Goal: Task Accomplishment & Management: Use online tool/utility

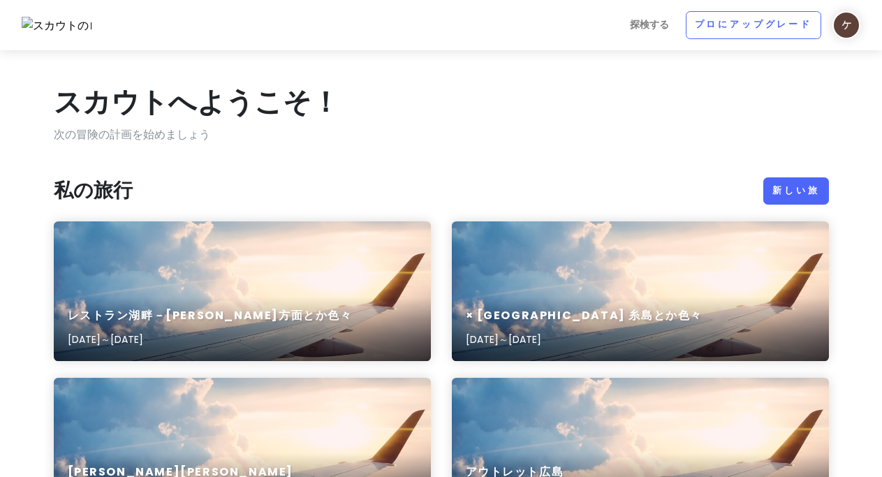
click at [792, 195] on font "新しい旅" at bounding box center [795, 190] width 47 height 12
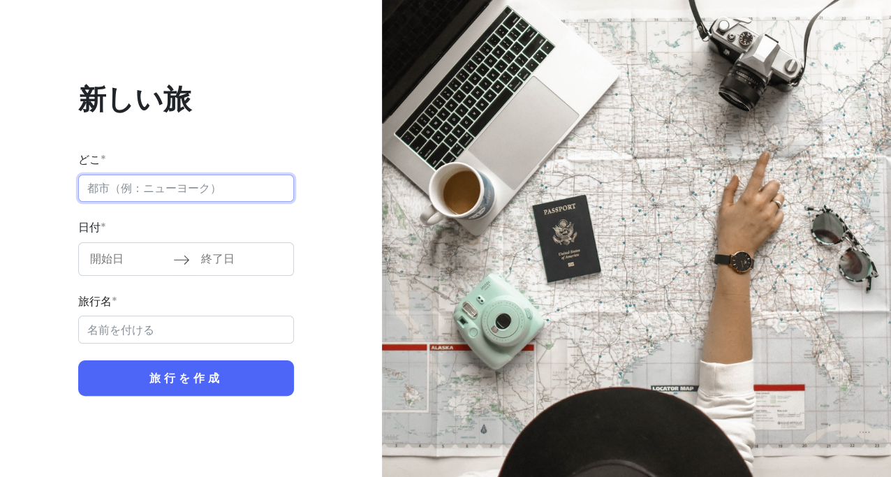
paste input "[GEOGRAPHIC_DATA][PERSON_NAME]公園"
type input "[GEOGRAPHIC_DATA][PERSON_NAME]公園"
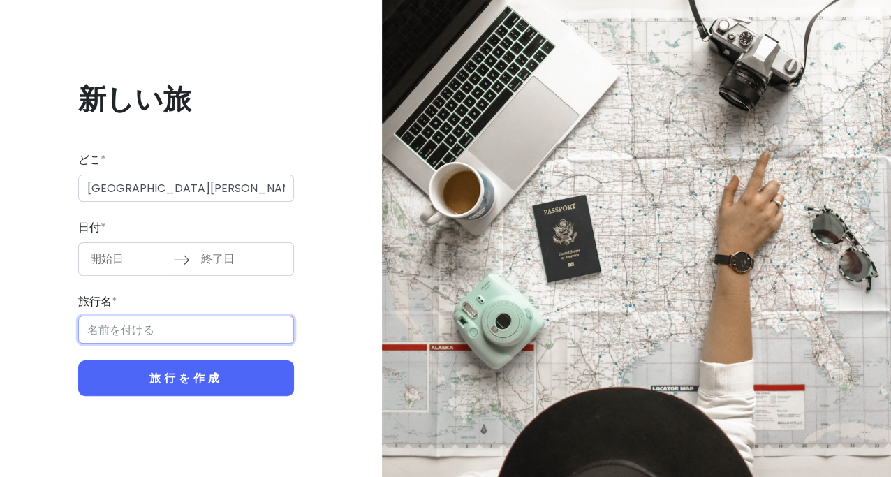
click at [151, 325] on input "旅行名 *" at bounding box center [186, 330] width 216 height 28
paste input "[GEOGRAPHIC_DATA][PERSON_NAME]公園"
type input "[GEOGRAPHIC_DATA][PERSON_NAME]公園"
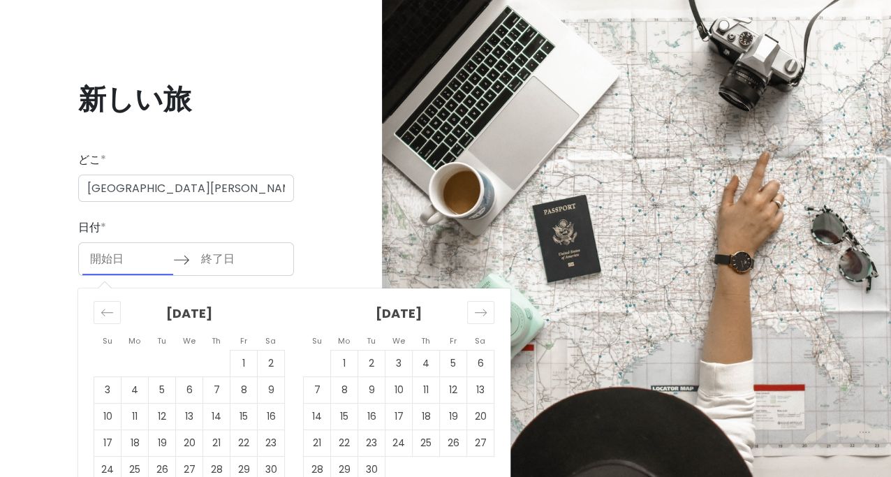
click at [131, 253] on input "開始日" at bounding box center [127, 259] width 91 height 32
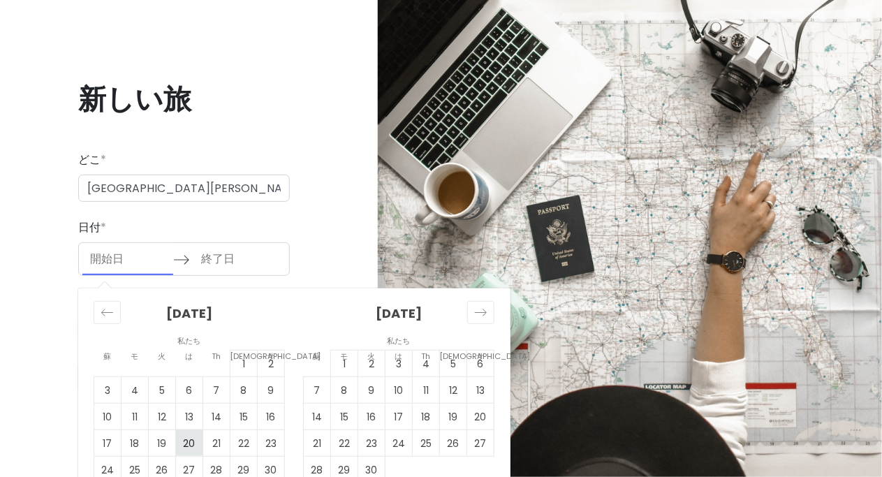
click at [196, 439] on td "20" at bounding box center [189, 442] width 27 height 27
type input "[DATE]"
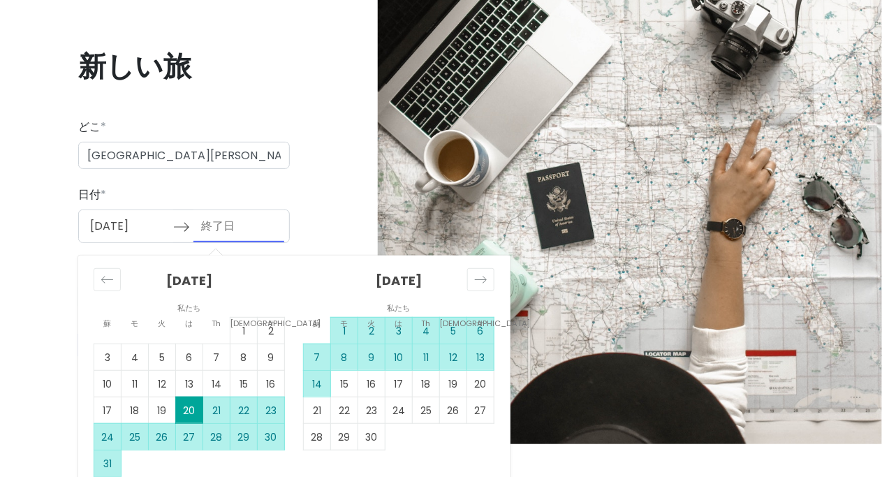
scroll to position [49, 0]
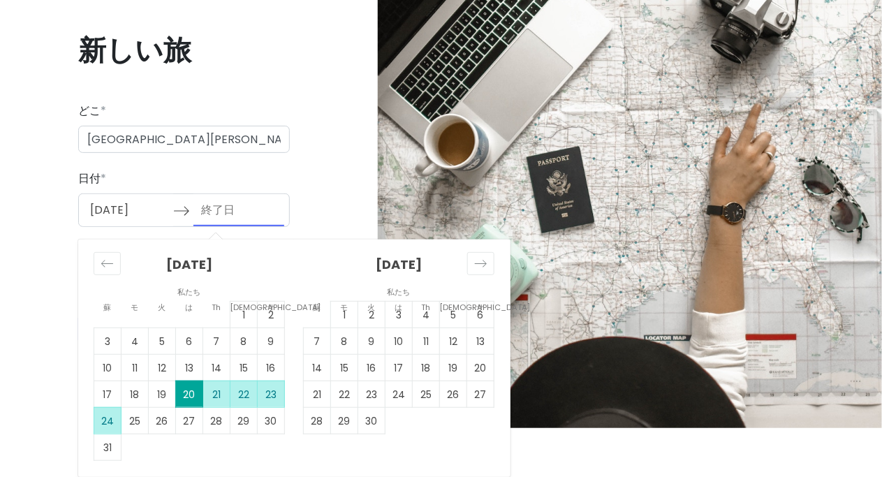
click at [110, 416] on font "24" at bounding box center [107, 421] width 13 height 14
type input "[DATE]"
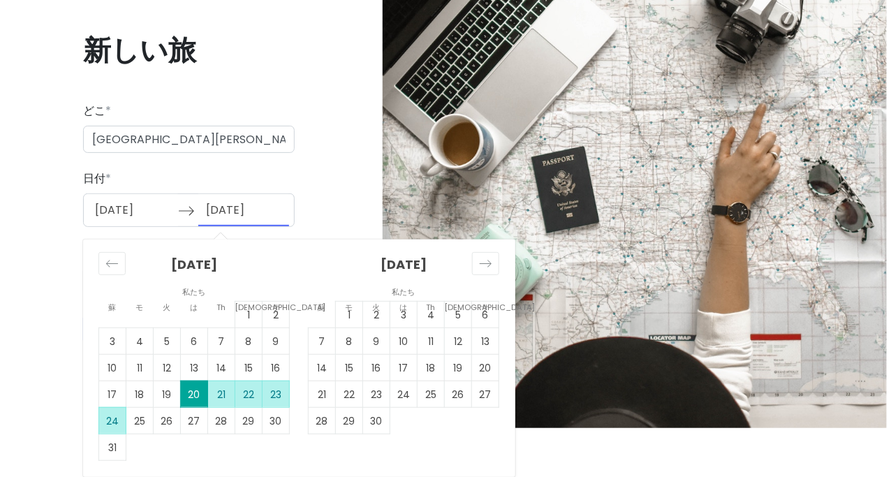
scroll to position [0, 0]
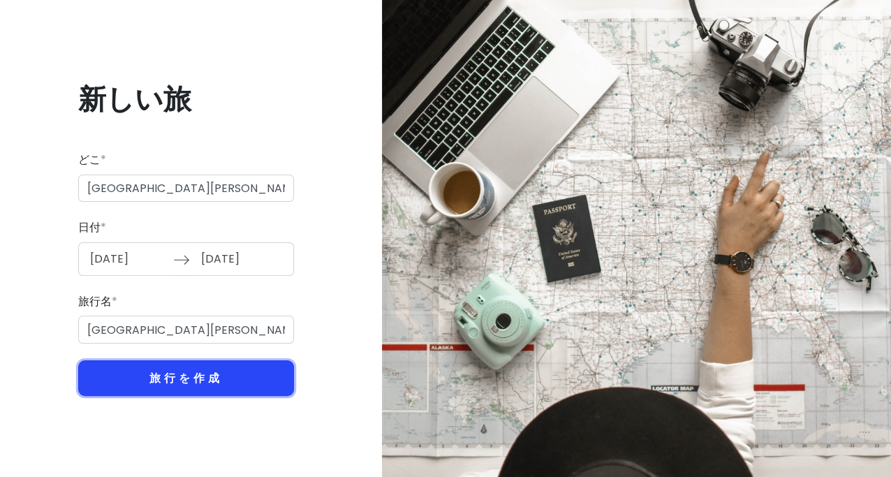
click at [178, 380] on font "旅行を作成" at bounding box center [185, 378] width 73 height 16
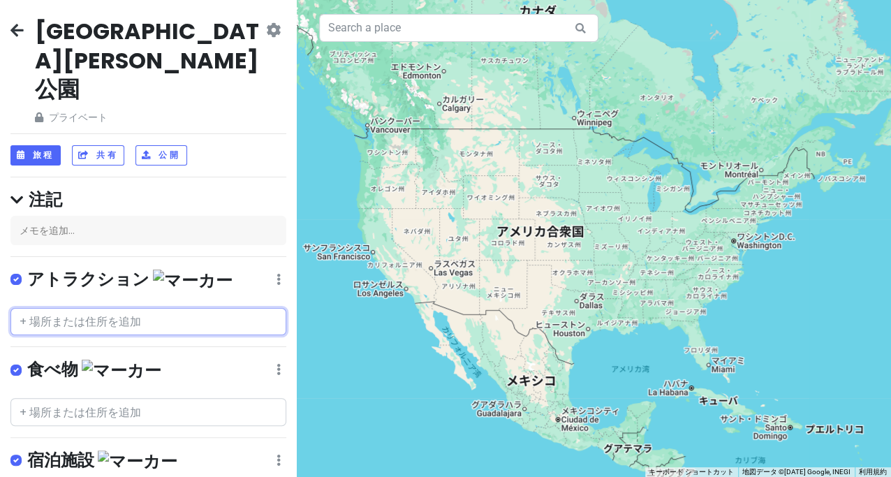
click at [110, 308] on input "text" at bounding box center [148, 322] width 276 height 28
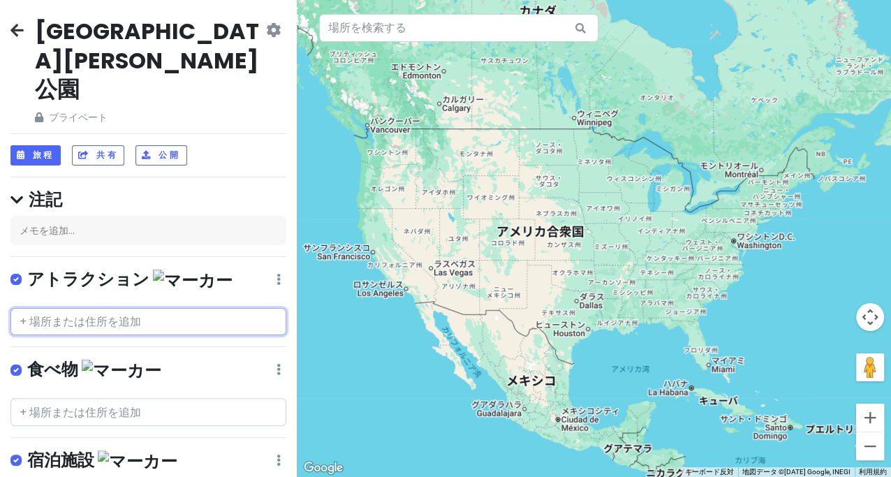
paste input "[GEOGRAPHIC_DATA][PERSON_NAME]公園"
type input "[GEOGRAPHIC_DATA][PERSON_NAME]公園"
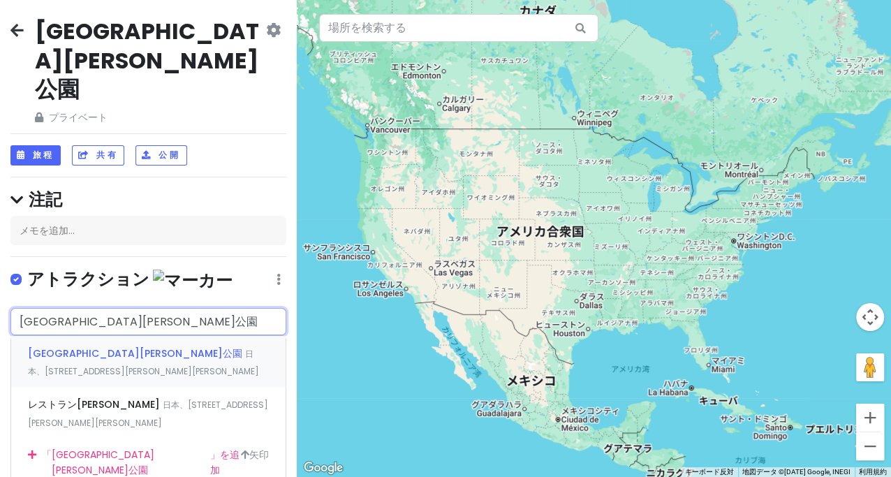
click at [107, 346] on font "[GEOGRAPHIC_DATA][PERSON_NAME]公園" at bounding box center [135, 353] width 214 height 14
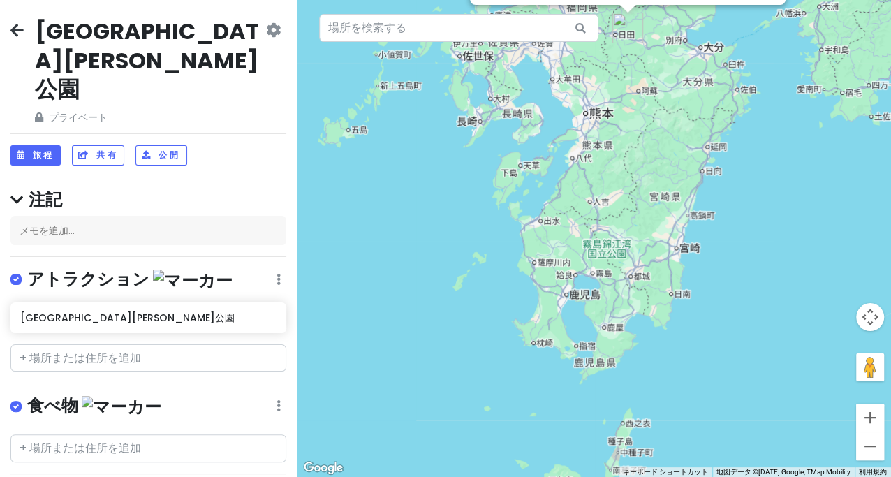
drag, startPoint x: 559, startPoint y: 213, endPoint x: 513, endPoint y: 323, distance: 119.3
click at [515, 315] on div "[GEOGRAPHIC_DATA][PERSON_NAME] （52） 日本、[STREET_ADDRESS][PERSON_NAME][PERSON_NAM…" at bounding box center [594, 238] width 594 height 477
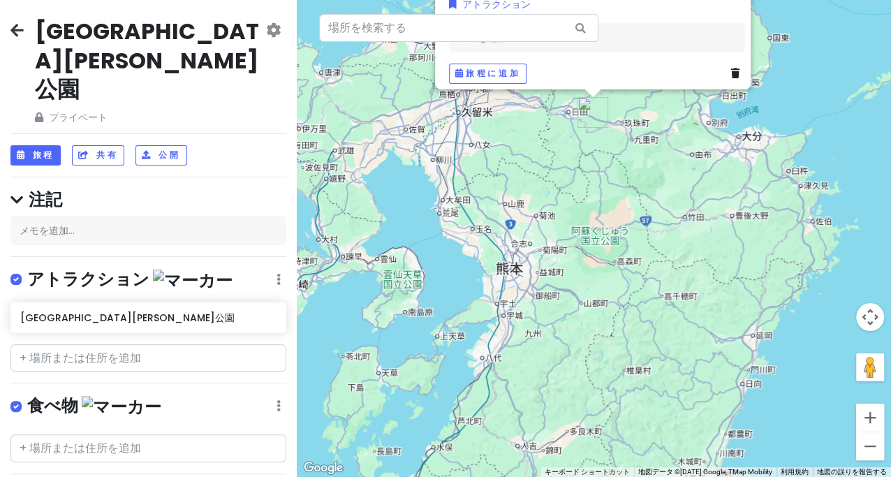
drag, startPoint x: 531, startPoint y: 211, endPoint x: 528, endPoint y: 303, distance: 92.2
click at [528, 290] on div "[GEOGRAPHIC_DATA][PERSON_NAME] （52） 日本、[STREET_ADDRESS][PERSON_NAME][PERSON_NAM…" at bounding box center [594, 238] width 594 height 477
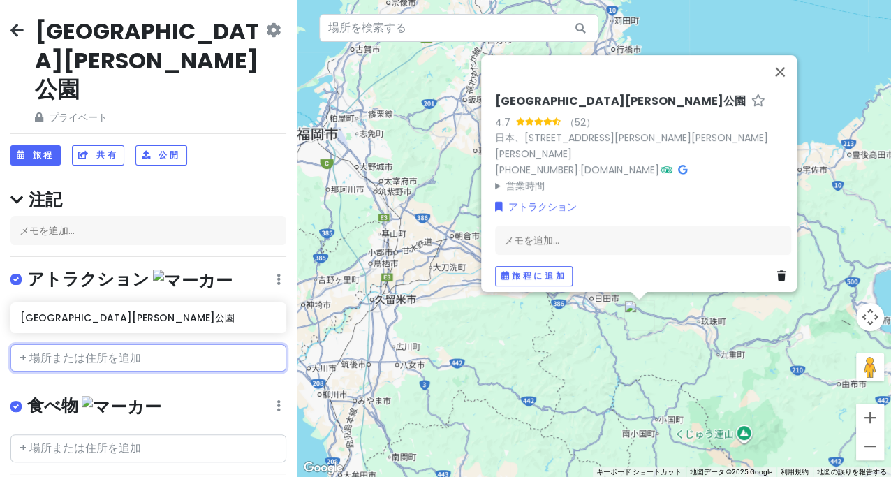
click at [98, 344] on input "text" at bounding box center [148, 358] width 276 height 28
paste input "湯の坪街道"
type input "湯の坪街道"
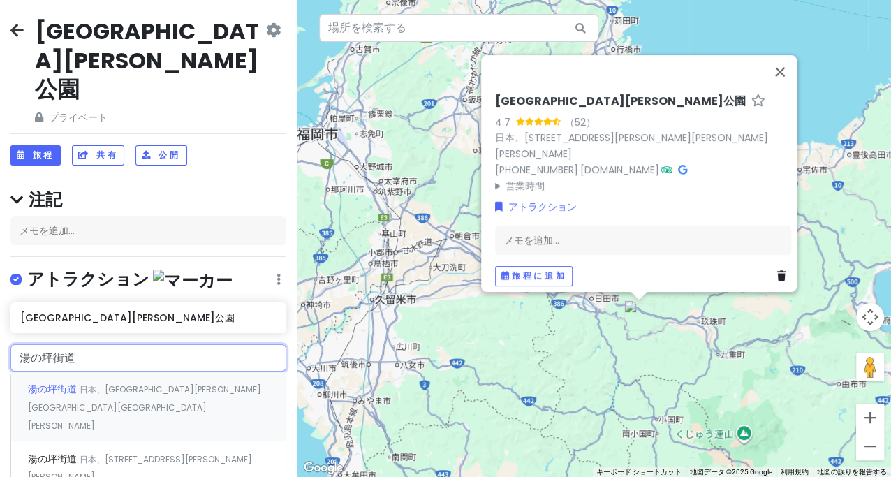
click at [78, 382] on span "湯の坪街道" at bounding box center [54, 389] width 52 height 14
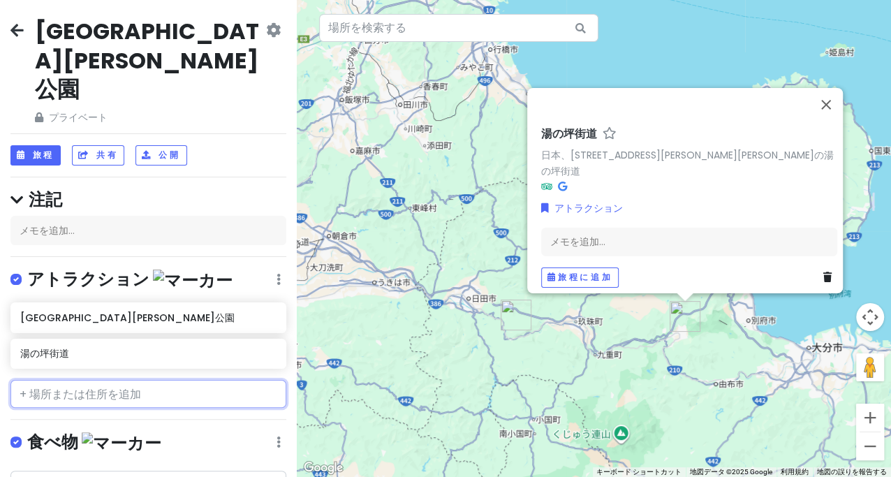
click at [57, 380] on input "text" at bounding box center [148, 394] width 276 height 28
paste input "YUFUIN [GEOGRAPHIC_DATA]"
type input "YUFUIN [GEOGRAPHIC_DATA]"
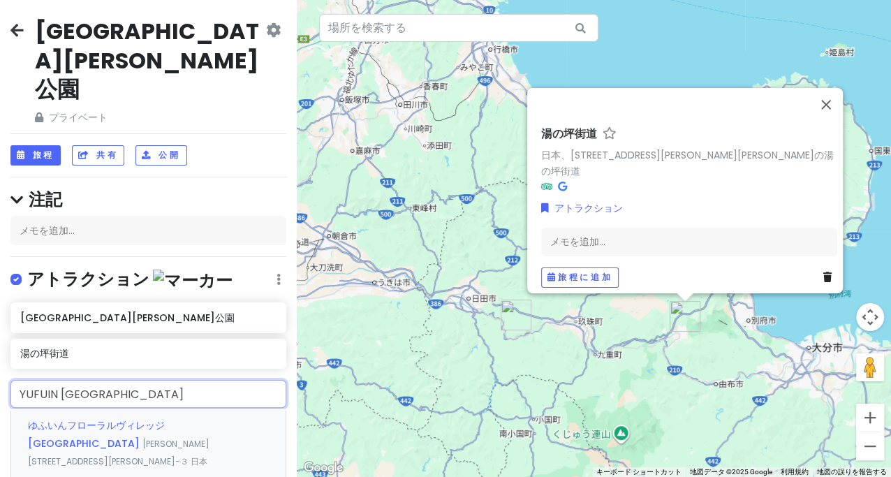
click at [67, 418] on font "ゆふいんフローラルヴィレッジ [GEOGRAPHIC_DATA]" at bounding box center [96, 434] width 137 height 32
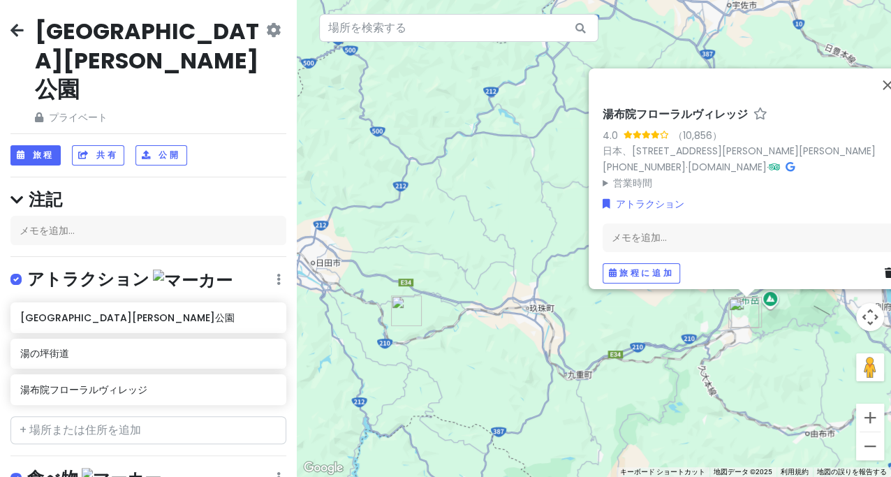
drag, startPoint x: 691, startPoint y: 335, endPoint x: 597, endPoint y: 329, distance: 93.8
click at [597, 329] on div "湯布院フローラルヴィレッジ 4.0 （10,856） 日本、[STREET_ADDRESS][PERSON_NAME][PERSON_NAME] [PHONE…" at bounding box center [594, 238] width 594 height 477
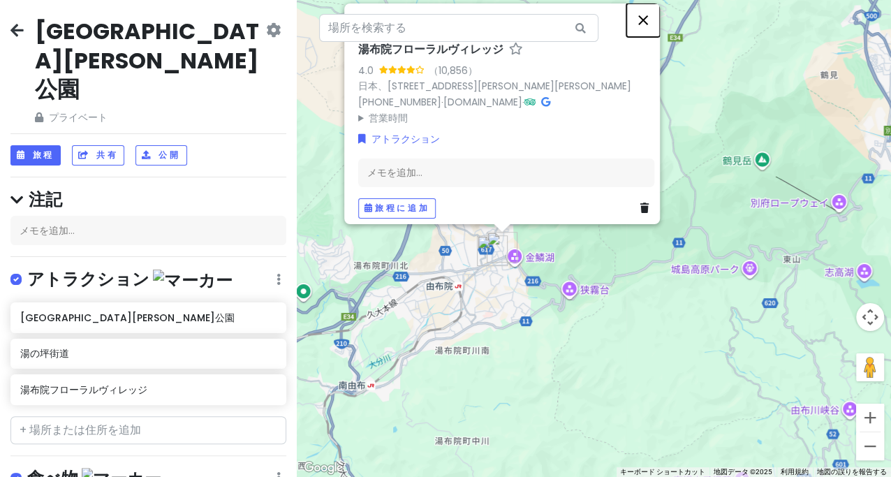
click at [654, 11] on button "閉じる" at bounding box center [643, 20] width 34 height 34
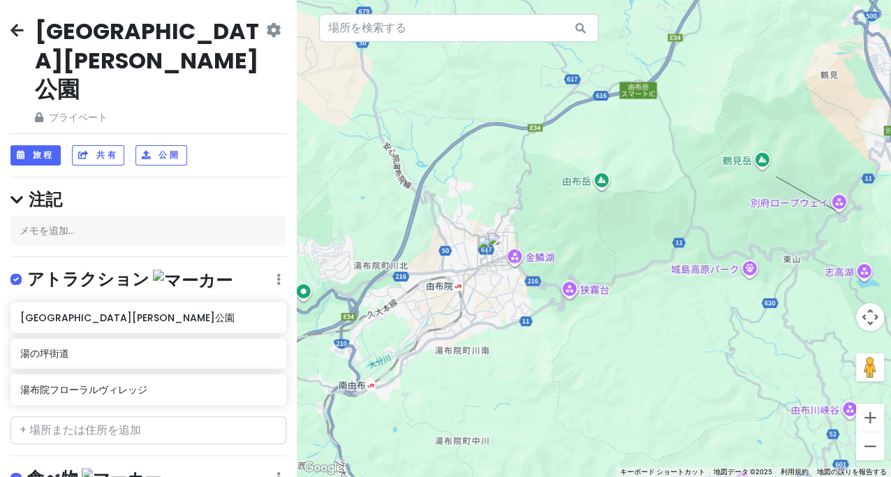
drag, startPoint x: 738, startPoint y: 123, endPoint x: 691, endPoint y: 195, distance: 85.8
click at [688, 198] on div at bounding box center [594, 238] width 594 height 477
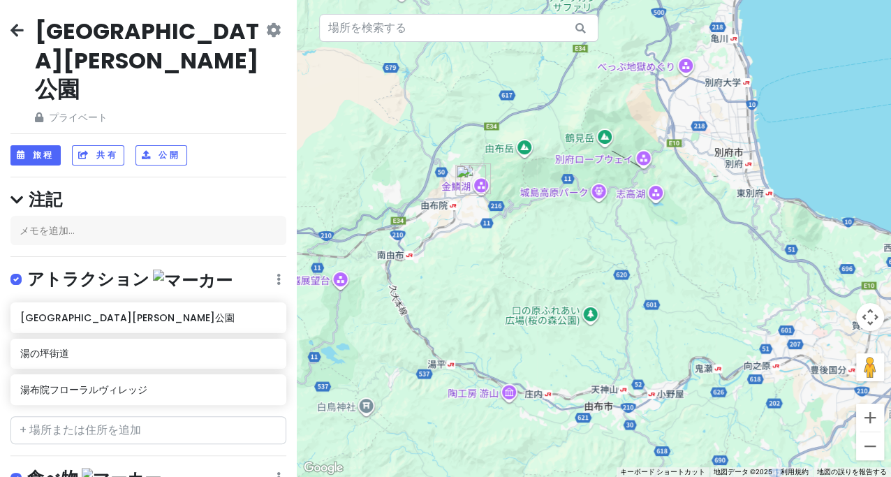
drag, startPoint x: 681, startPoint y: 198, endPoint x: 594, endPoint y: 107, distance: 125.5
click at [594, 107] on div at bounding box center [594, 238] width 594 height 477
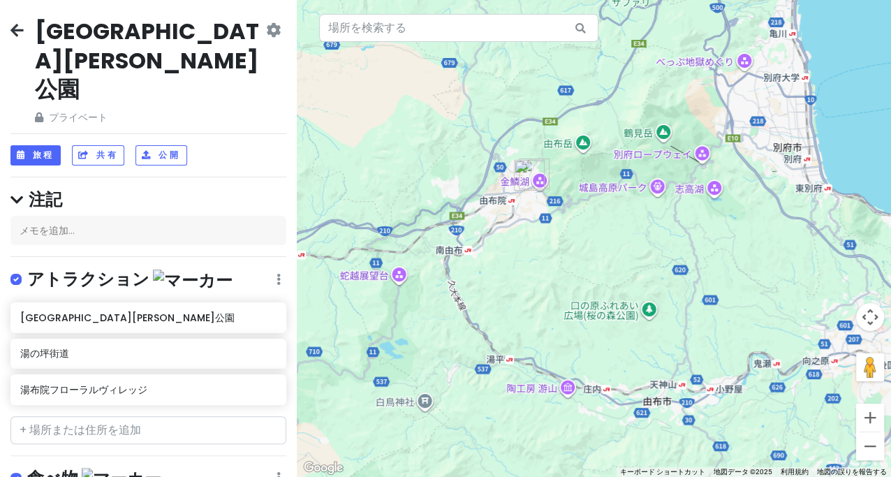
drag, startPoint x: 607, startPoint y: 218, endPoint x: 662, endPoint y: 214, distance: 55.3
click at [662, 214] on div at bounding box center [594, 238] width 594 height 477
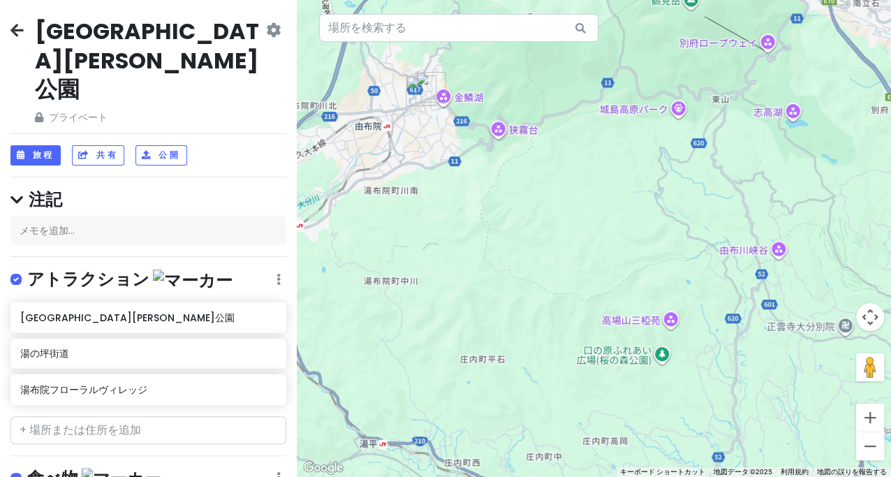
drag, startPoint x: 717, startPoint y: 203, endPoint x: 538, endPoint y: 179, distance: 179.7
click at [538, 179] on div at bounding box center [594, 238] width 594 height 477
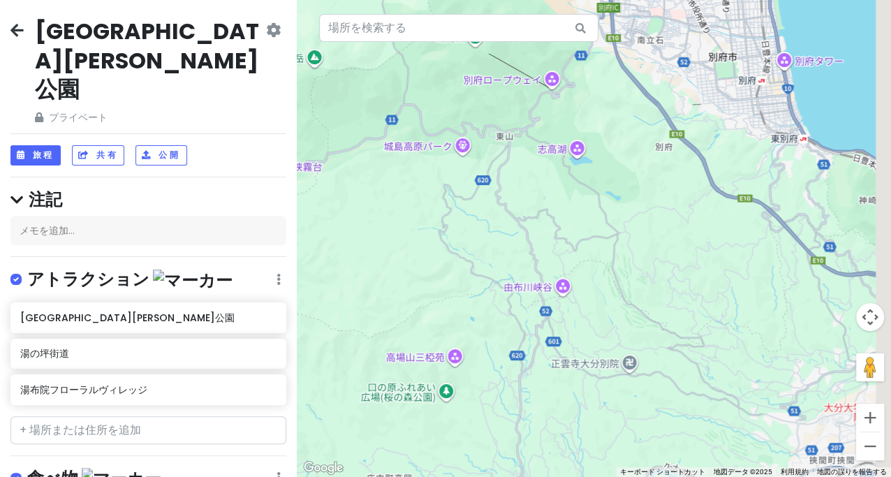
drag, startPoint x: 580, startPoint y: 210, endPoint x: 510, endPoint y: 230, distance: 72.7
click at [509, 230] on div at bounding box center [594, 238] width 594 height 477
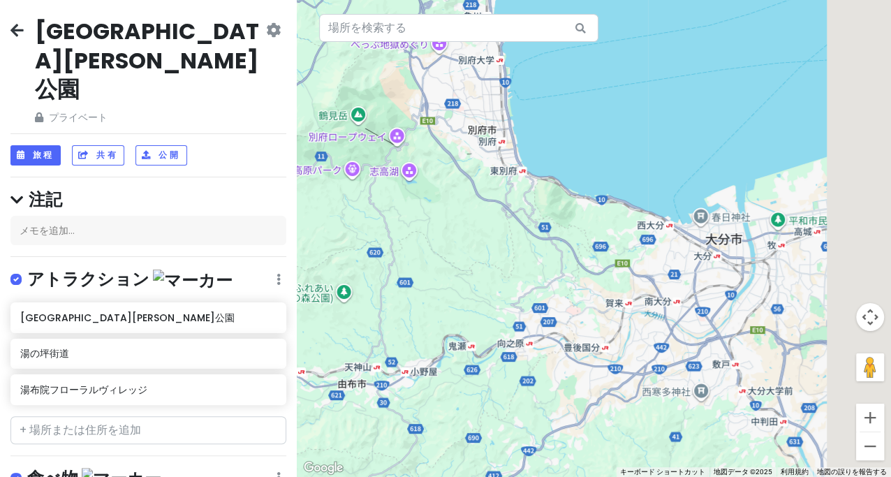
drag, startPoint x: 467, startPoint y: 228, endPoint x: 441, endPoint y: 216, distance: 27.5
click at [441, 216] on div at bounding box center [594, 238] width 594 height 477
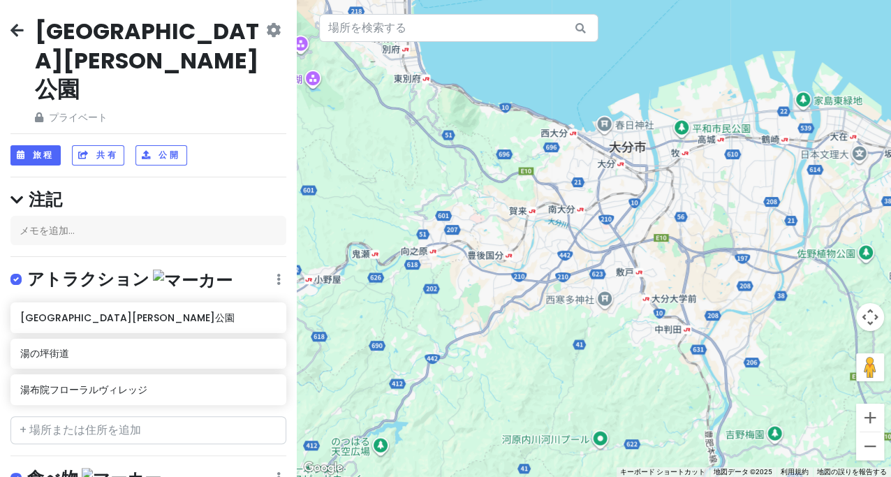
drag, startPoint x: 615, startPoint y: 277, endPoint x: 534, endPoint y: 193, distance: 117.1
click at [534, 193] on div at bounding box center [594, 238] width 594 height 477
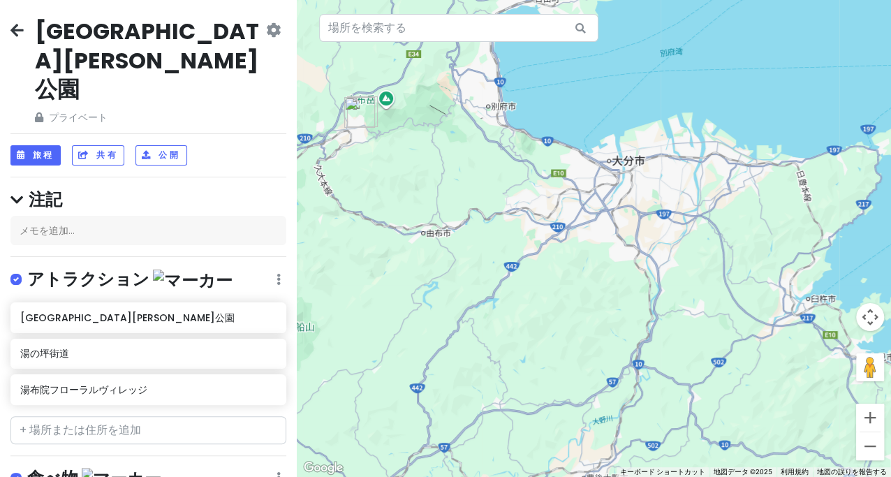
drag, startPoint x: 742, startPoint y: 192, endPoint x: 612, endPoint y: 266, distance: 149.5
click at [612, 266] on div at bounding box center [594, 238] width 594 height 477
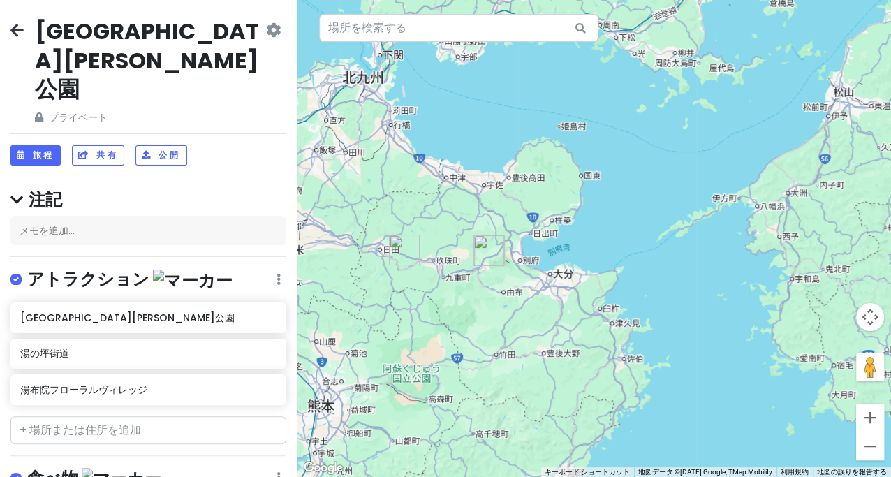
drag, startPoint x: 666, startPoint y: 191, endPoint x: 592, endPoint y: 276, distance: 112.3
click at [592, 276] on div at bounding box center [594, 238] width 594 height 477
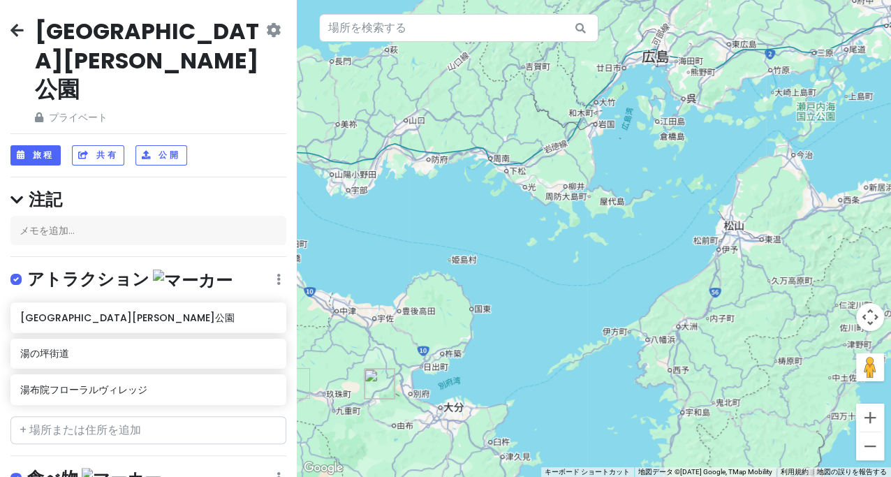
drag, startPoint x: 640, startPoint y: 196, endPoint x: 597, endPoint y: 274, distance: 90.0
click at [597, 272] on div at bounding box center [594, 238] width 594 height 477
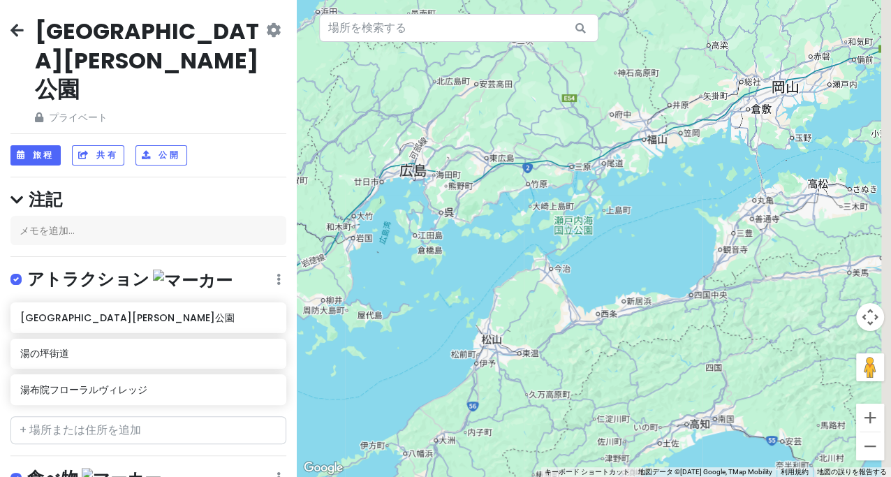
drag, startPoint x: 839, startPoint y: 221, endPoint x: 651, endPoint y: 235, distance: 189.1
click at [651, 235] on div at bounding box center [594, 238] width 594 height 477
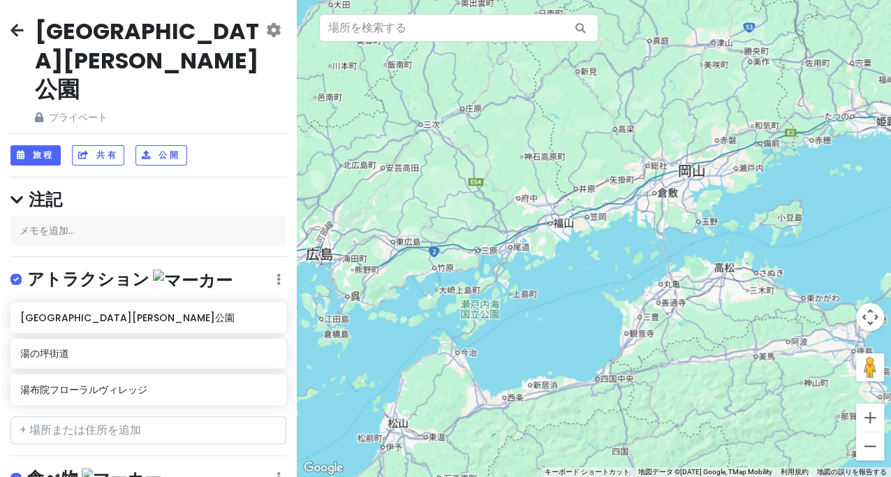
drag, startPoint x: 691, startPoint y: 193, endPoint x: 606, endPoint y: 292, distance: 130.2
click at [607, 292] on div at bounding box center [594, 238] width 594 height 477
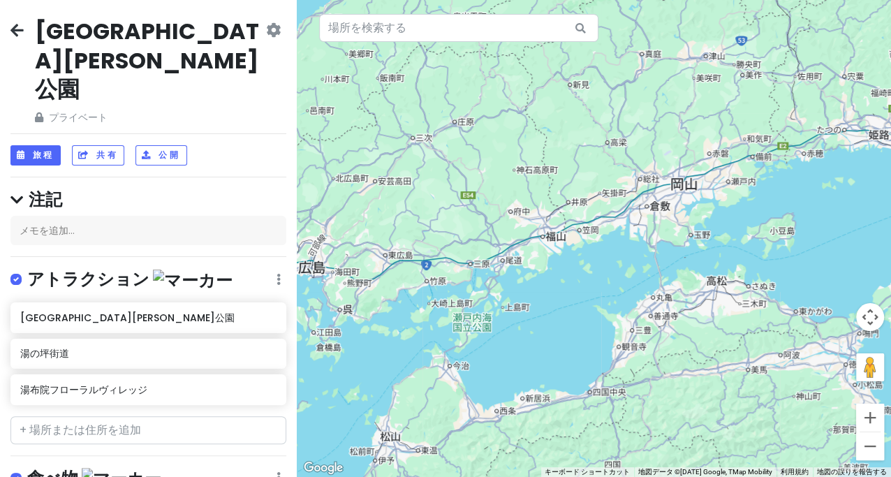
drag, startPoint x: 517, startPoint y: 361, endPoint x: 601, endPoint y: 274, distance: 121.0
click at [601, 274] on div at bounding box center [594, 238] width 594 height 477
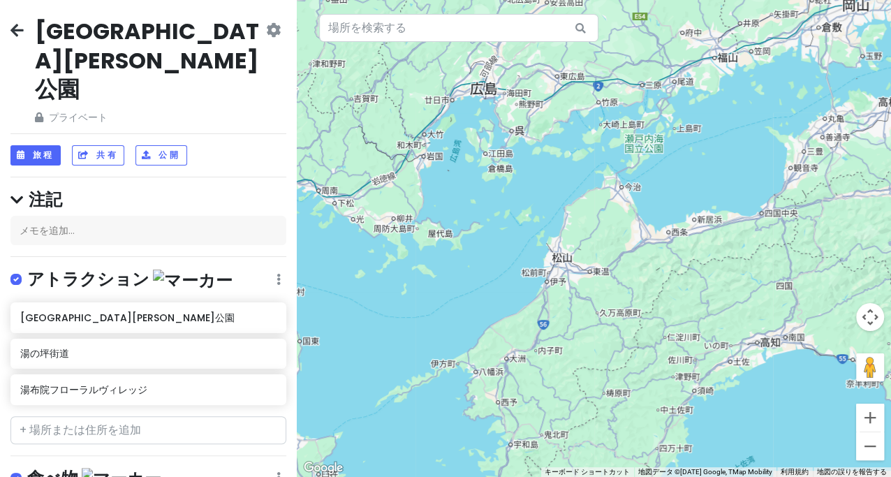
drag, startPoint x: 554, startPoint y: 358, endPoint x: 658, endPoint y: 278, distance: 131.4
click at [659, 282] on div at bounding box center [594, 238] width 594 height 477
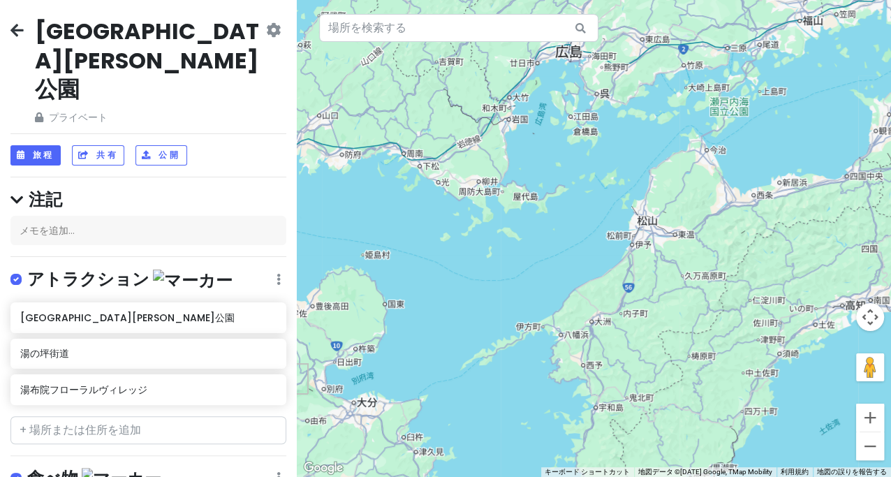
drag, startPoint x: 475, startPoint y: 314, endPoint x: 622, endPoint y: 214, distance: 177.4
click at [621, 214] on div at bounding box center [594, 238] width 594 height 477
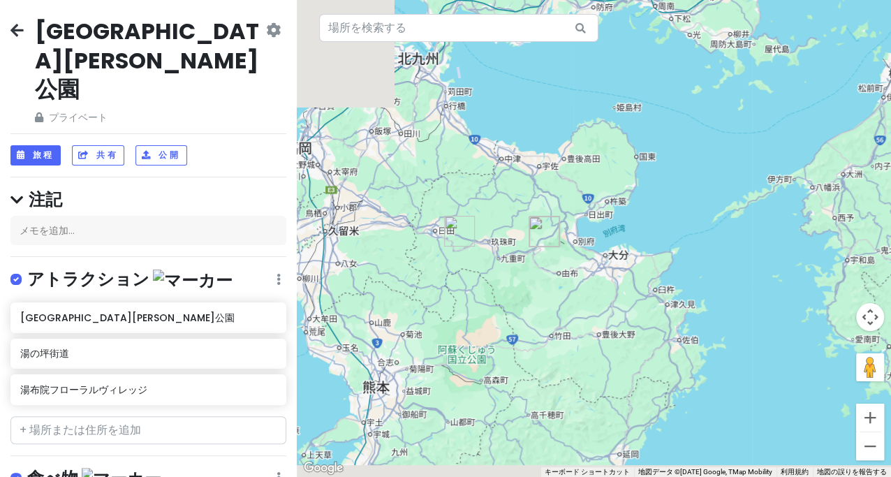
drag, startPoint x: 562, startPoint y: 288, endPoint x: 666, endPoint y: 238, distance: 115.6
click at [666, 239] on div at bounding box center [594, 238] width 594 height 477
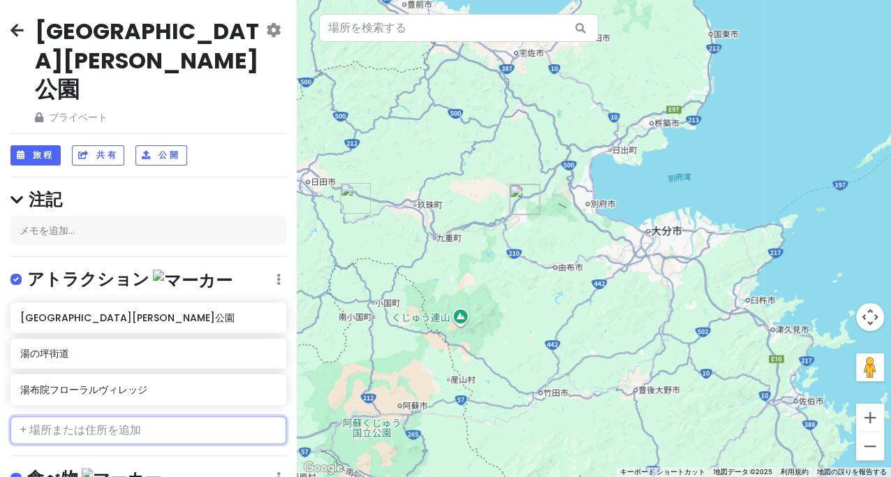
click at [106, 416] on input "text" at bounding box center [148, 430] width 276 height 28
paste input "道の駅 童話の里·くす"
type input "道の駅 童話の里·くす"
click at [73, 455] on font "道の駅童話の里・くす" at bounding box center [77, 462] width 98 height 14
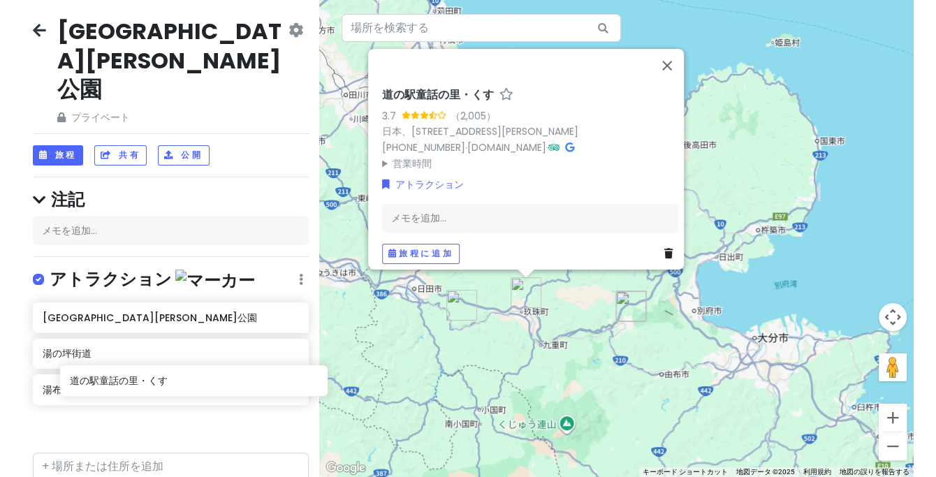
scroll to position [3, 0]
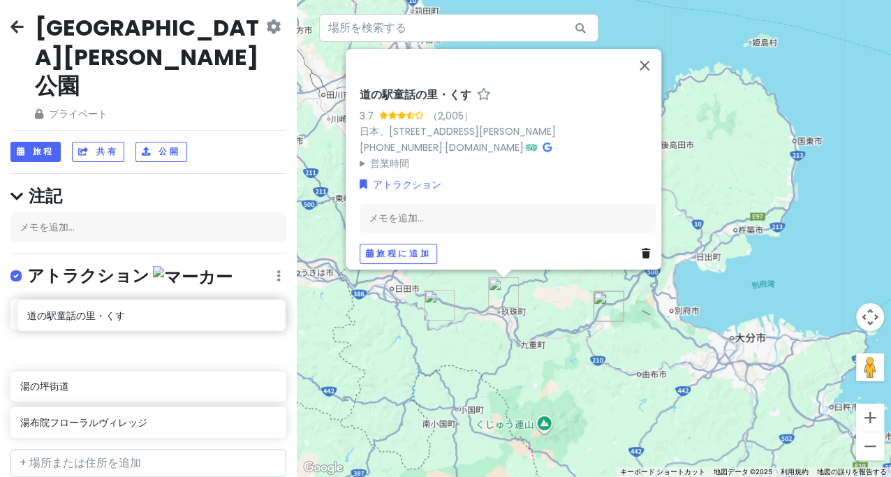
drag, startPoint x: 70, startPoint y: 402, endPoint x: 71, endPoint y: 321, distance: 81.0
click at [71, 321] on div "[GEOGRAPHIC_DATA][PERSON_NAME]の坪街道 [GEOGRAPHIC_DATA]の駅童話の里・くす" at bounding box center [148, 371] width 297 height 145
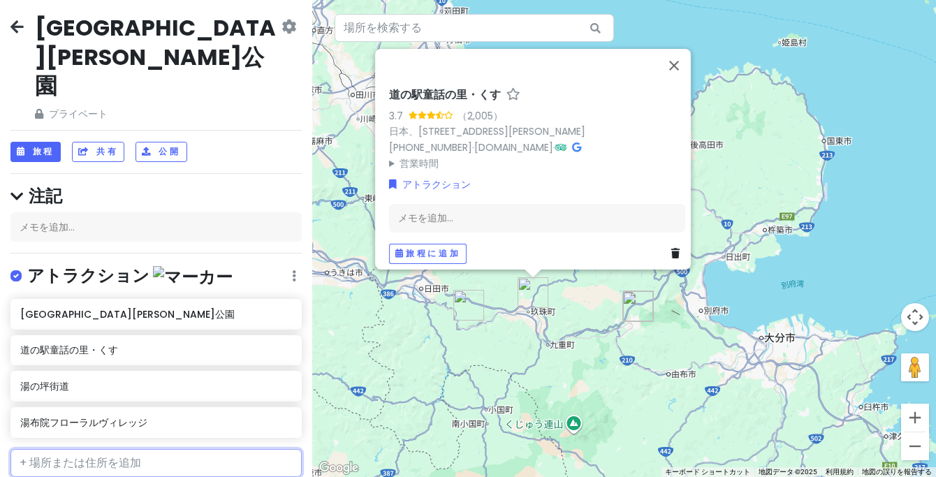
click at [80, 449] on input "text" at bounding box center [155, 463] width 291 height 28
paste input "道の駅 ゆふいん"
type input "道の駅 ゆふいん"
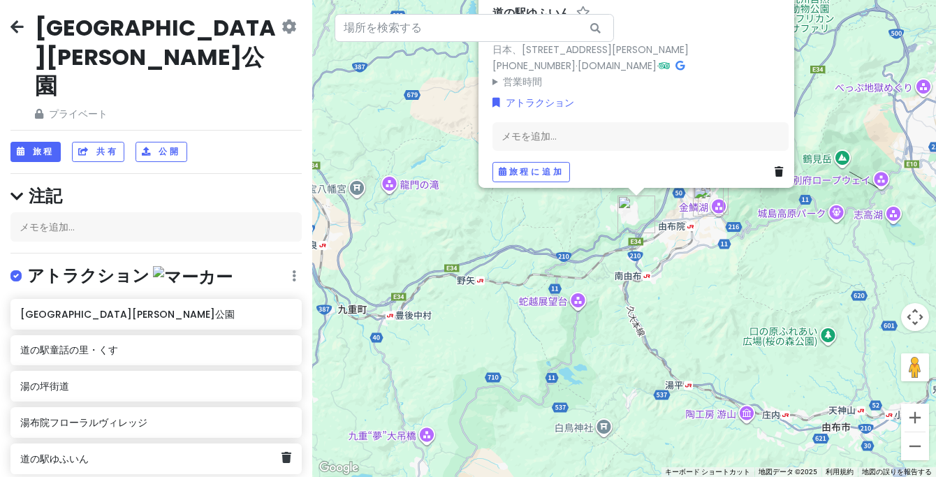
scroll to position [6, 0]
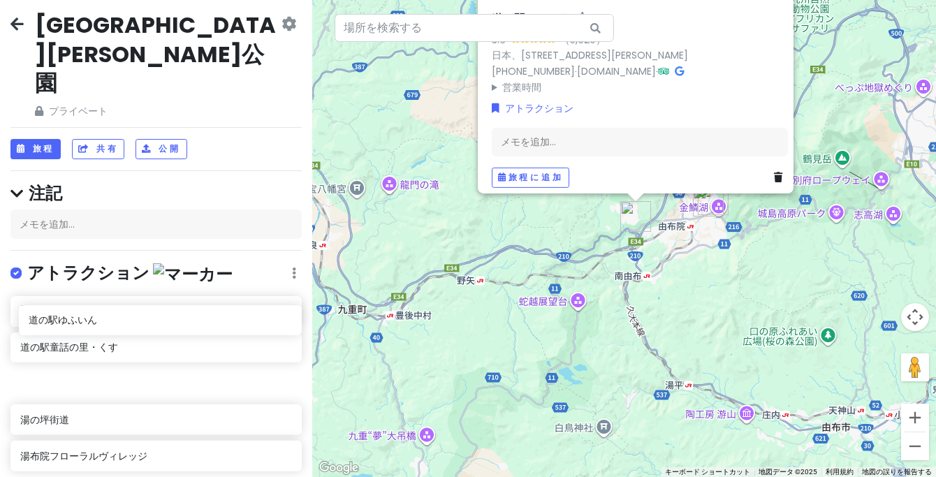
drag, startPoint x: 79, startPoint y: 409, endPoint x: 86, endPoint y: 330, distance: 79.2
click at [86, 330] on div "[GEOGRAPHIC_DATA][PERSON_NAME]の駅童話の里・[GEOGRAPHIC_DATA]の駅ゆふいん" at bounding box center [156, 386] width 312 height 181
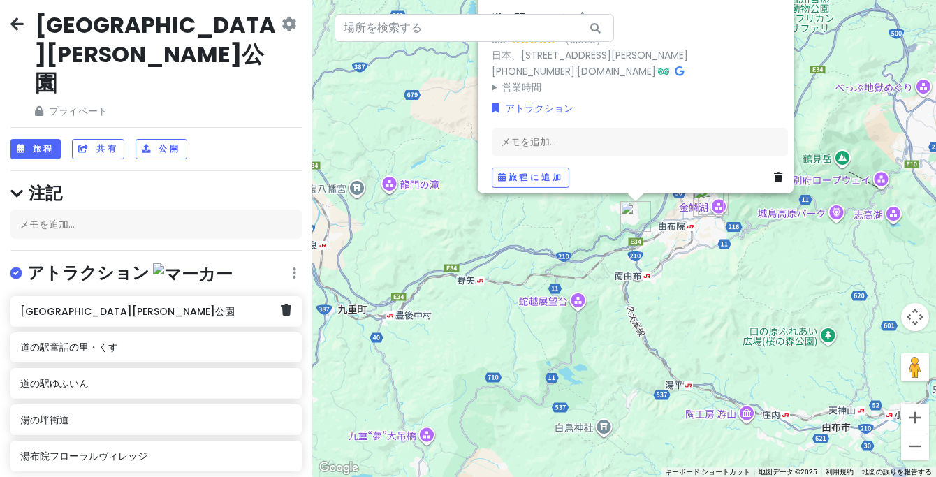
click at [130, 302] on div "[GEOGRAPHIC_DATA][PERSON_NAME]公園" at bounding box center [150, 312] width 261 height 20
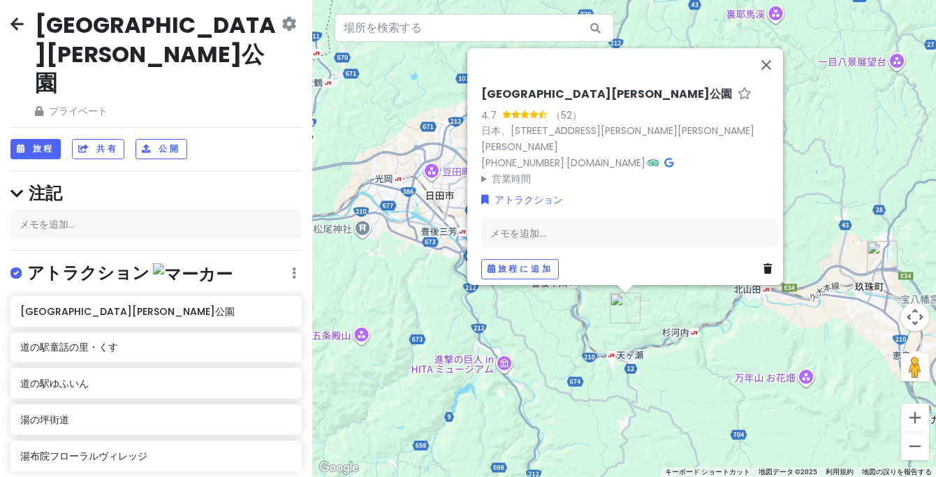
drag, startPoint x: 441, startPoint y: 324, endPoint x: 557, endPoint y: 334, distance: 117.0
click at [557, 334] on div "[GEOGRAPHIC_DATA][PERSON_NAME] （52） 日本、[STREET_ADDRESS][PERSON_NAME][PERSON_NAM…" at bounding box center [624, 238] width 624 height 477
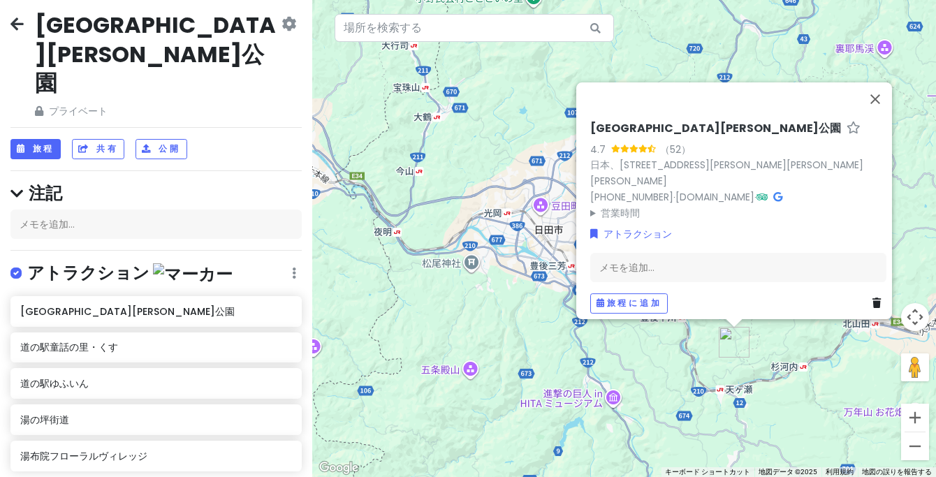
drag, startPoint x: 466, startPoint y: 299, endPoint x: 566, endPoint y: 334, distance: 105.8
click at [566, 334] on div "[GEOGRAPHIC_DATA][PERSON_NAME] （52） 日本、[STREET_ADDRESS][PERSON_NAME][PERSON_NAM…" at bounding box center [624, 238] width 624 height 477
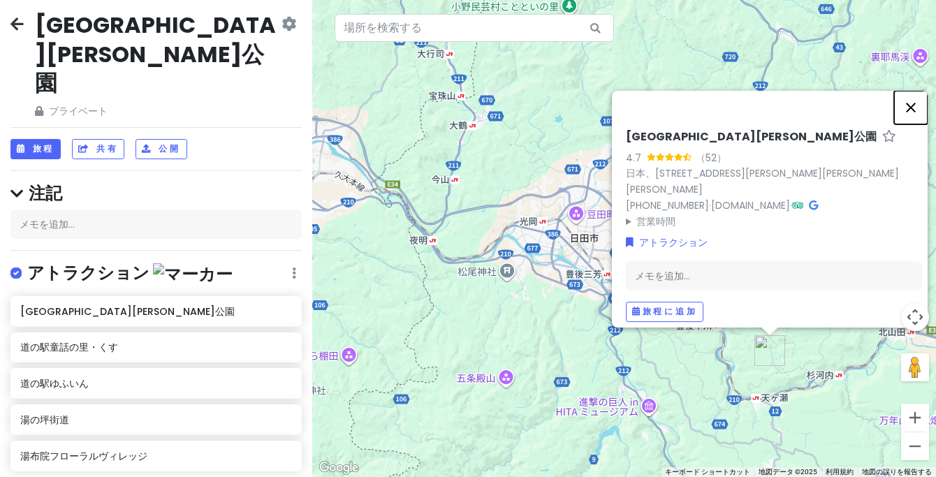
click at [881, 117] on button "閉じる" at bounding box center [911, 108] width 34 height 34
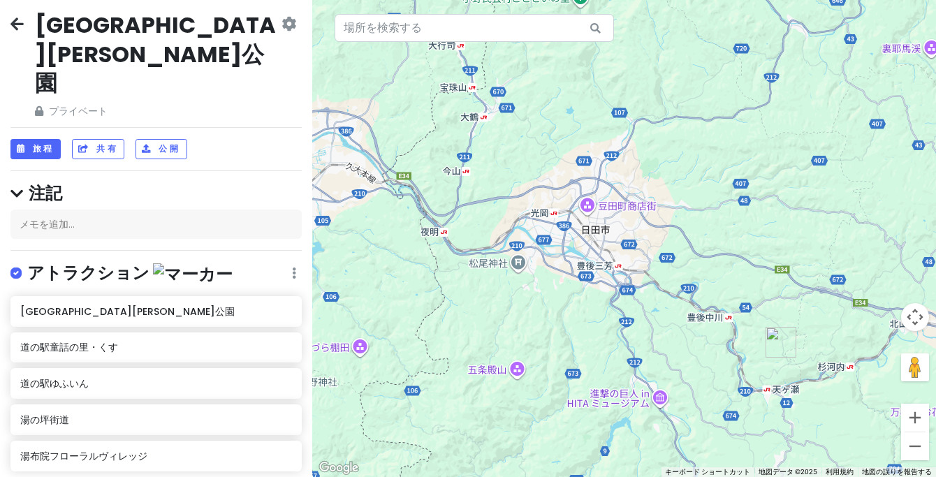
drag, startPoint x: 720, startPoint y: 252, endPoint x: 763, endPoint y: 224, distance: 51.5
click at [768, 224] on div at bounding box center [624, 238] width 624 height 477
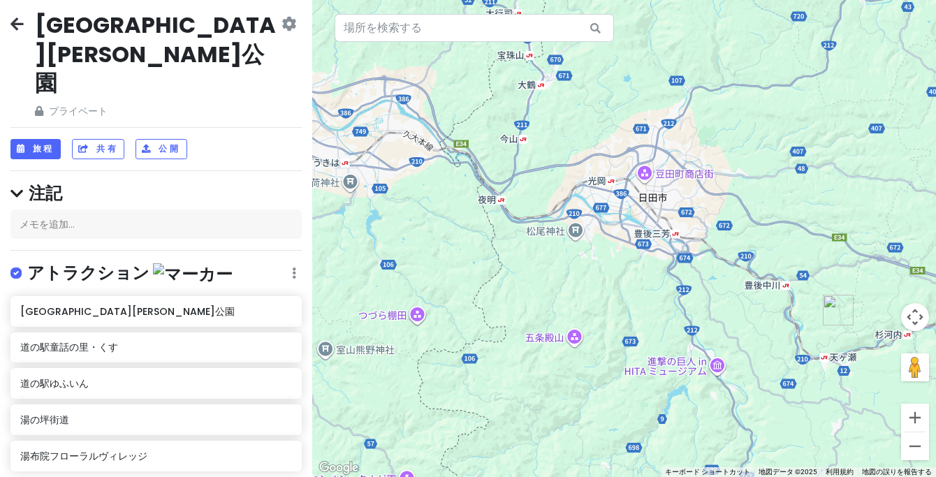
paste input "焼そばの想夫恋 総本店"
type input "焼そばの想夫恋 総本店"
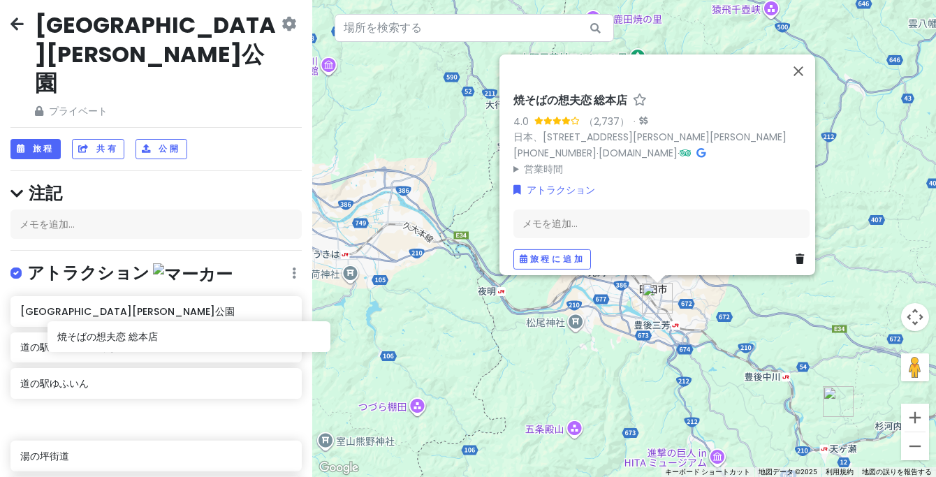
scroll to position [9, 0]
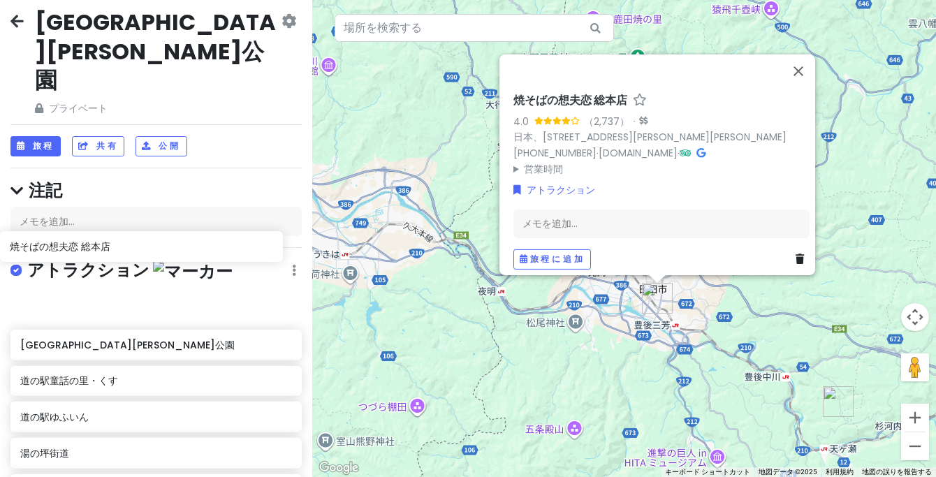
drag, startPoint x: 93, startPoint y: 442, endPoint x: 106, endPoint y: 264, distance: 178.6
click at [91, 293] on div "[GEOGRAPHIC_DATA][PERSON_NAME]の駅童話の里・[GEOGRAPHIC_DATA]の駅[GEOGRAPHIC_DATA] 焼そばの想…" at bounding box center [156, 401] width 312 height 217
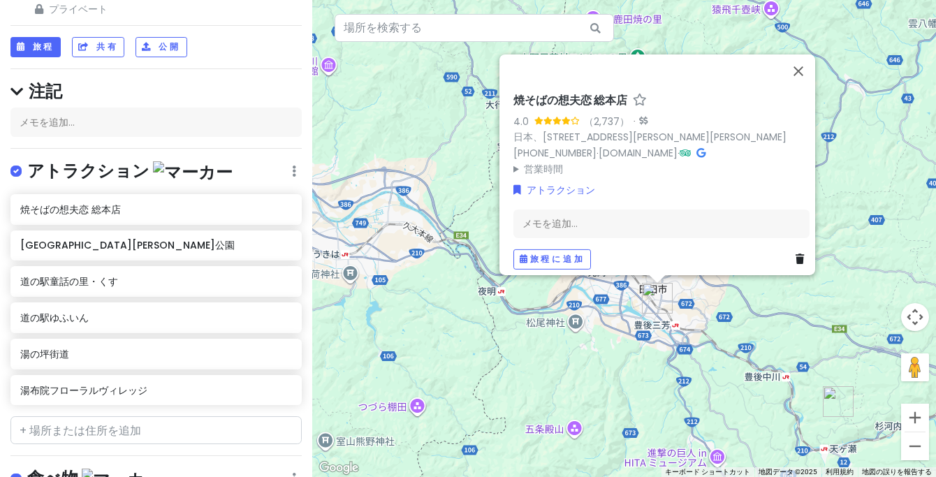
scroll to position [140, 0]
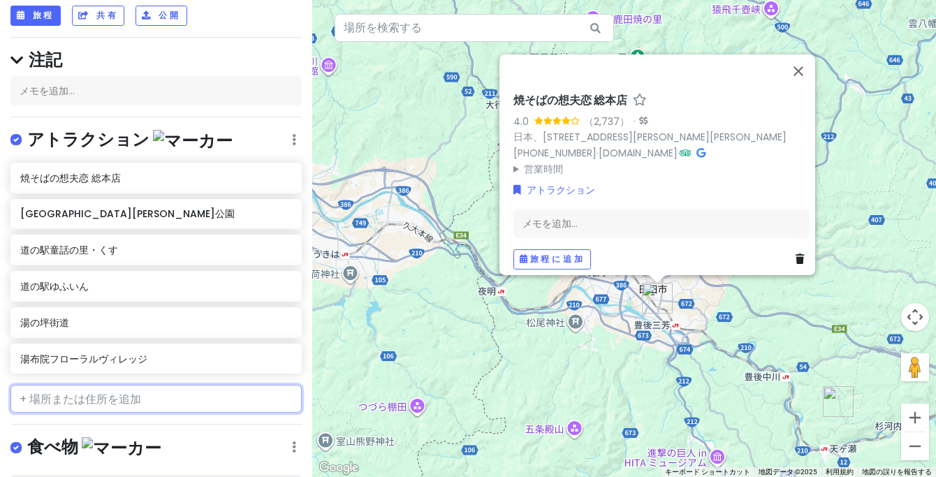
click at [43, 385] on input "text" at bounding box center [155, 399] width 291 height 28
paste input "道の駅 水辺の郷おおやま"
type input "道の駅 水辺の郷おおやま"
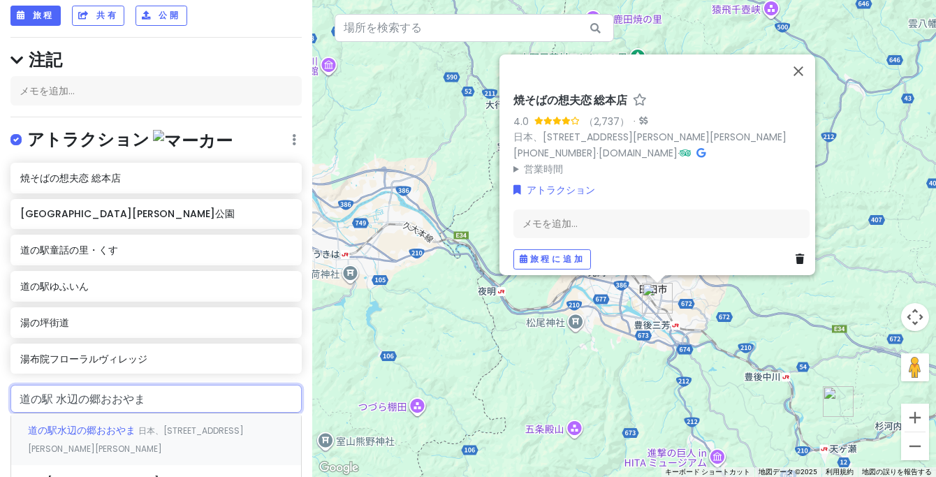
click at [103, 423] on font "道の駅水辺の郷おおやま" at bounding box center [82, 430] width 108 height 14
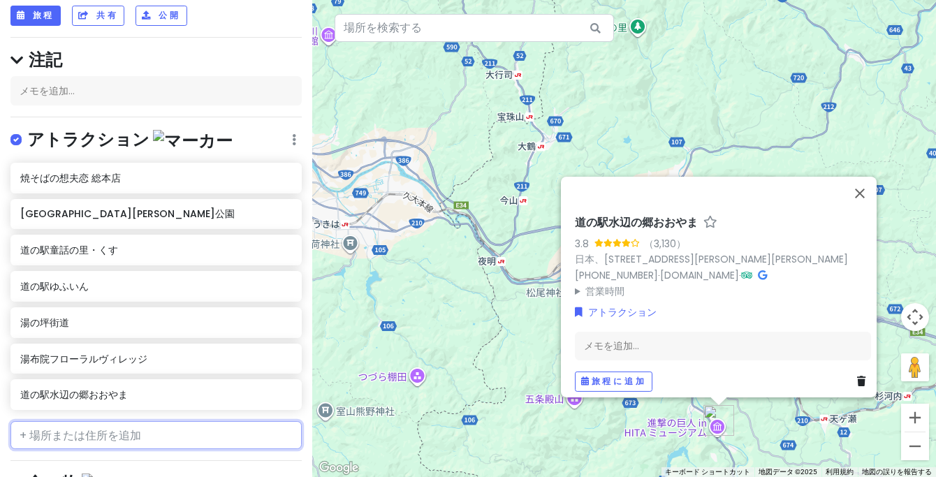
click at [61, 421] on input "text" at bounding box center [155, 435] width 291 height 28
paste input "進撃の巨人 in HITA ミュージアム"
type input "進撃の巨人 in HITA ミュージアム"
click at [110, 460] on font "進撃の巨人 in HITAミュージアム" at bounding box center [100, 467] width 145 height 14
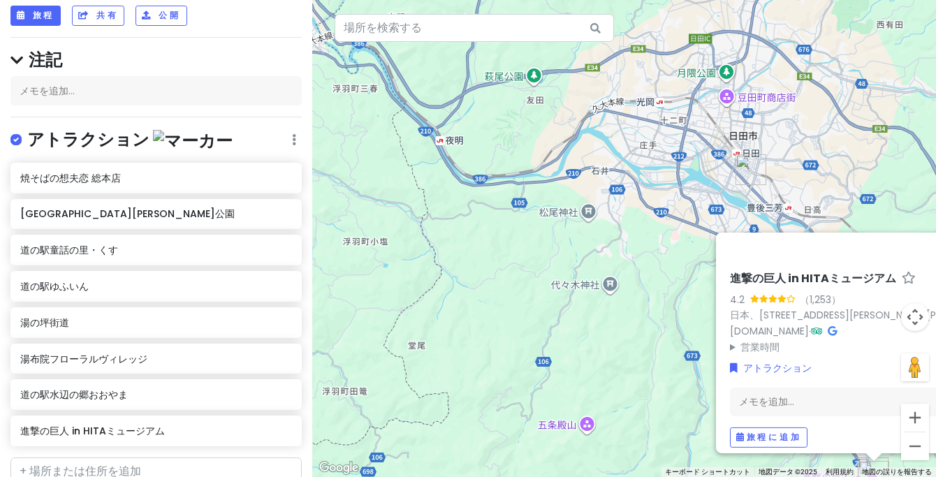
drag, startPoint x: 610, startPoint y: 306, endPoint x: 522, endPoint y: 229, distance: 117.3
click at [522, 229] on div "進撃の巨人 in [GEOGRAPHIC_DATA] 4.2 （1,253） 日本、[STREET_ADDRESS][PERSON_NAME][PERSON_…" at bounding box center [624, 238] width 624 height 477
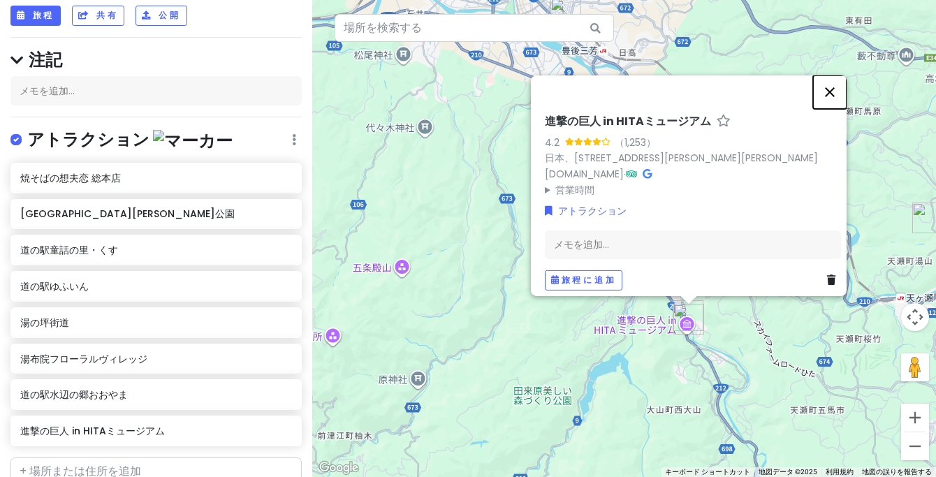
click at [839, 89] on button "閉じる" at bounding box center [830, 92] width 34 height 34
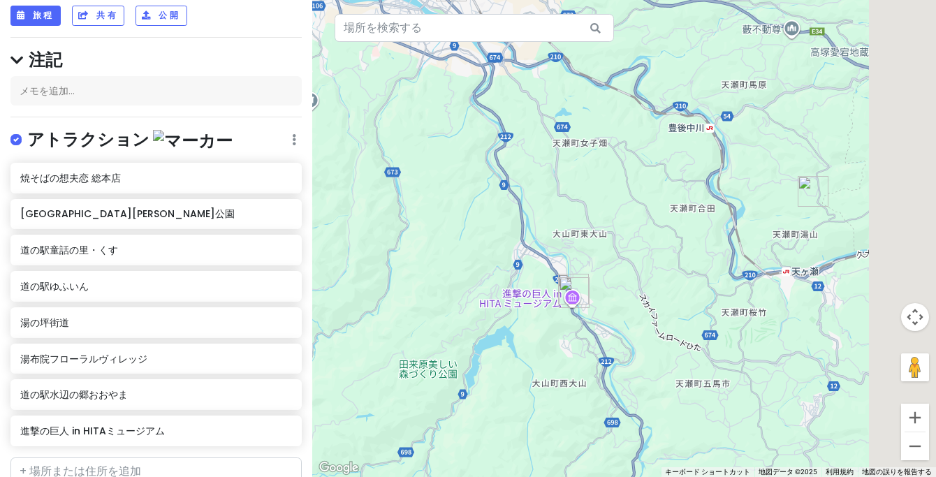
drag, startPoint x: 755, startPoint y: 281, endPoint x: 664, endPoint y: 255, distance: 94.6
click at [664, 255] on div at bounding box center [624, 238] width 624 height 477
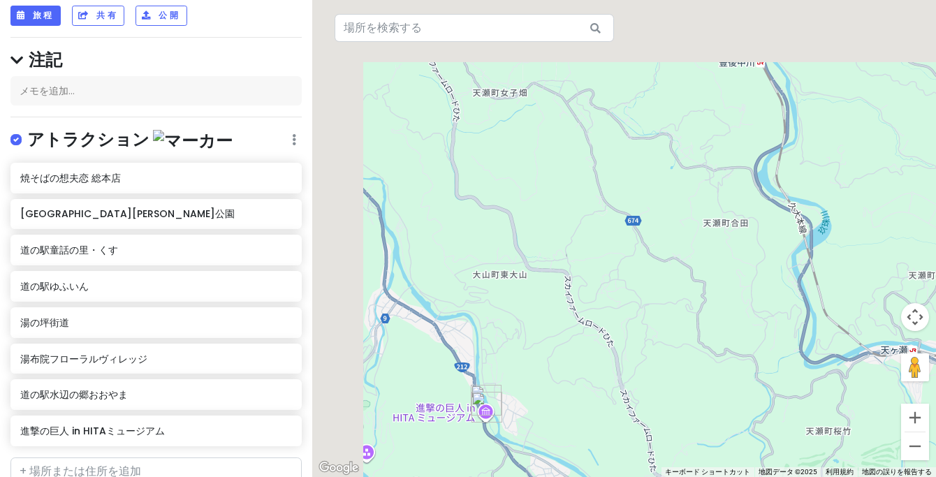
click at [714, 295] on div at bounding box center [624, 238] width 624 height 477
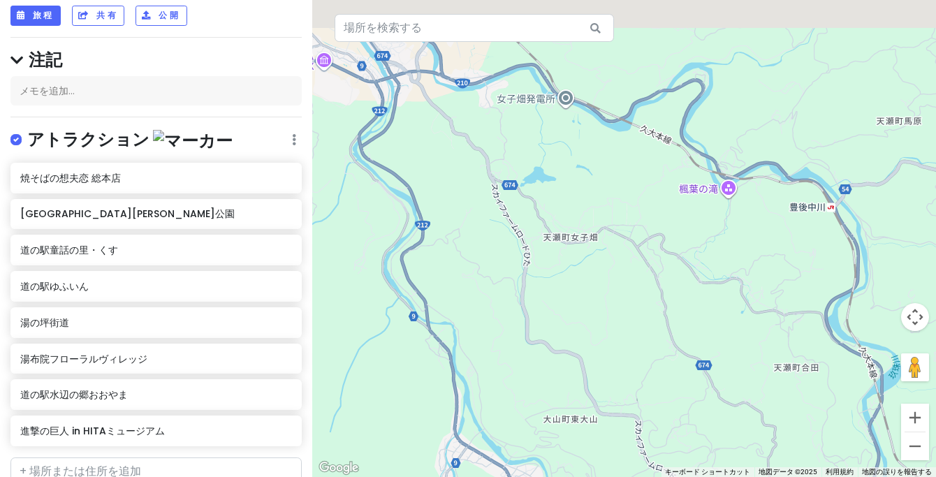
drag, startPoint x: 654, startPoint y: 205, endPoint x: 705, endPoint y: 331, distance: 135.7
click at [705, 340] on div at bounding box center [624, 238] width 624 height 477
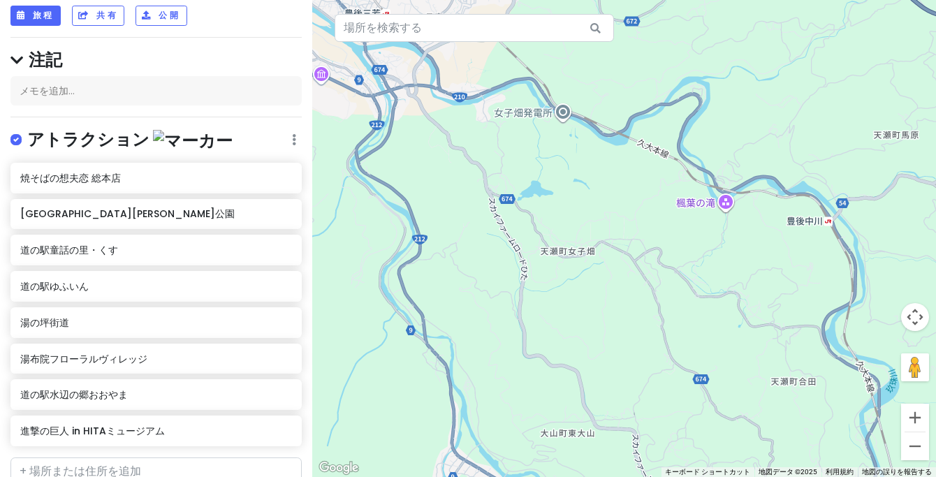
drag, startPoint x: 596, startPoint y: 212, endPoint x: 729, endPoint y: 337, distance: 182.8
click at [730, 339] on div at bounding box center [624, 238] width 624 height 477
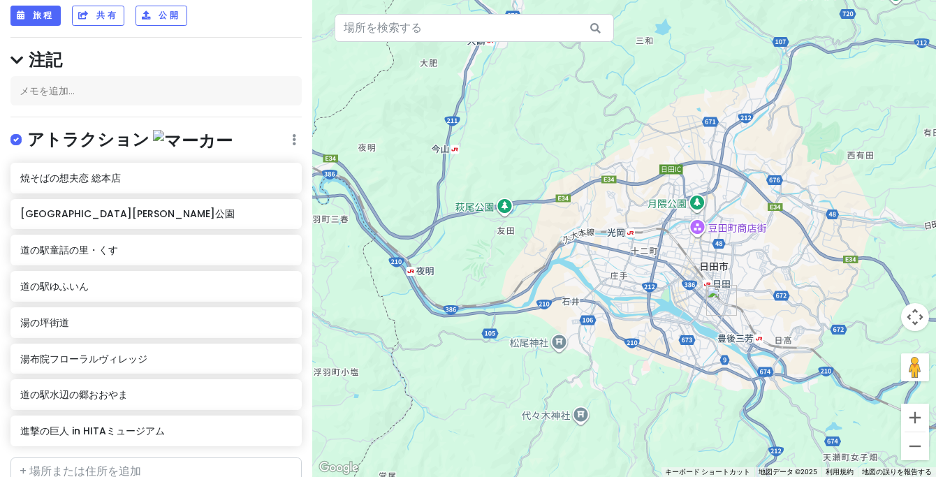
drag, startPoint x: 728, startPoint y: 341, endPoint x: 572, endPoint y: 177, distance: 226.7
click at [572, 177] on div at bounding box center [624, 238] width 624 height 477
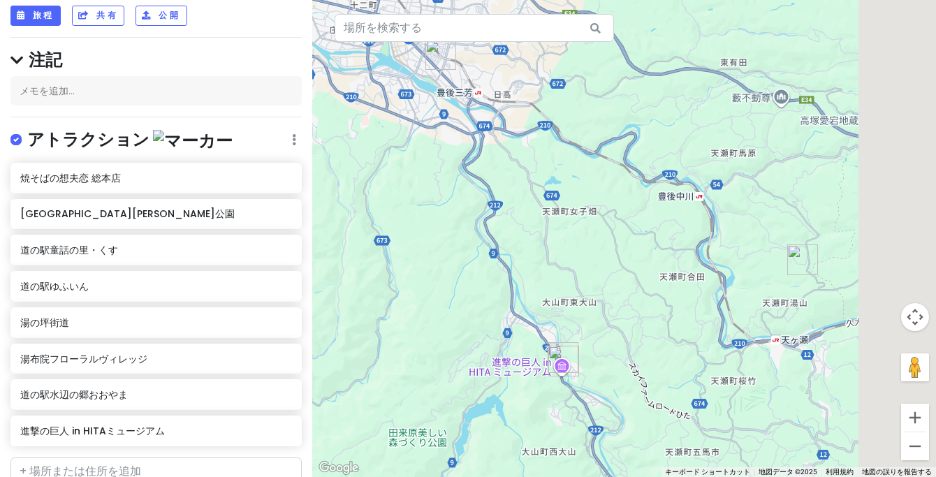
drag, startPoint x: 587, startPoint y: 210, endPoint x: 555, endPoint y: 189, distance: 38.4
click at [555, 189] on div at bounding box center [624, 238] width 624 height 477
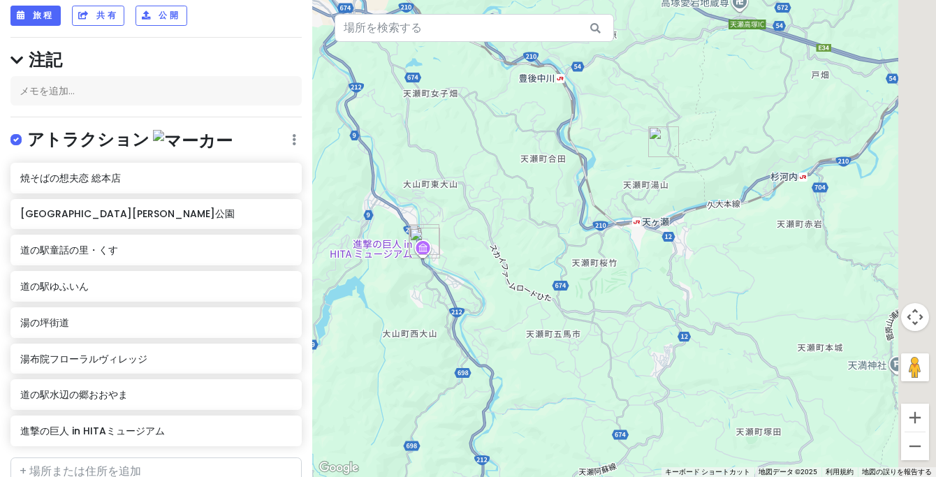
click at [531, 175] on div at bounding box center [624, 238] width 624 height 477
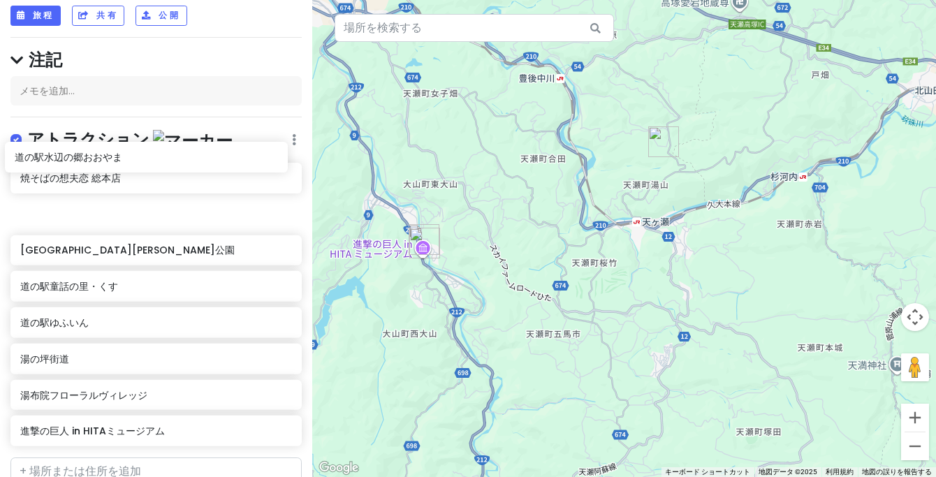
drag, startPoint x: 136, startPoint y: 348, endPoint x: 131, endPoint y: 170, distance: 178.2
click at [131, 170] on div "焼そばの想夫恋 総本店 [GEOGRAPHIC_DATA][PERSON_NAME]の駅童話の里・[GEOGRAPHIC_DATA]の駅[GEOGRAPHIC…" at bounding box center [156, 307] width 312 height 289
drag, startPoint x: 439, startPoint y: 159, endPoint x: 521, endPoint y: 214, distance: 98.2
click at [520, 214] on div at bounding box center [624, 238] width 624 height 477
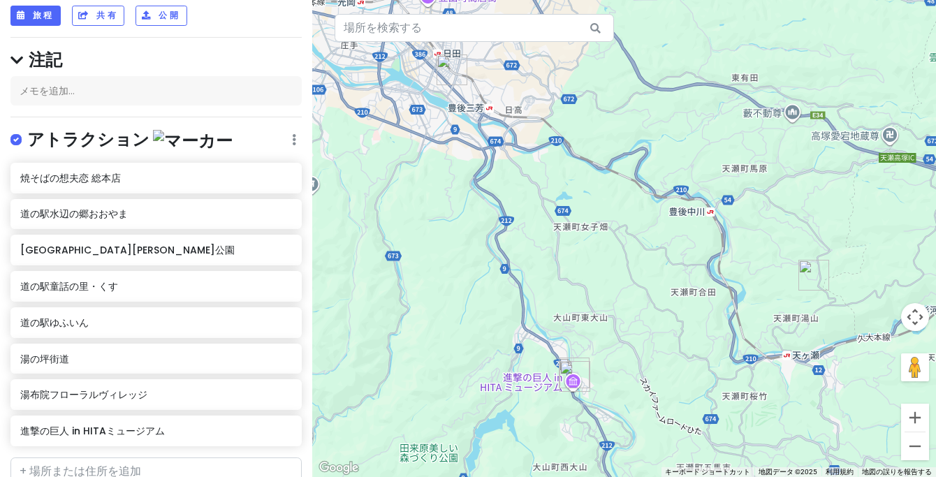
drag, startPoint x: 414, startPoint y: 168, endPoint x: 436, endPoint y: 221, distance: 56.9
click at [436, 221] on div at bounding box center [624, 238] width 624 height 477
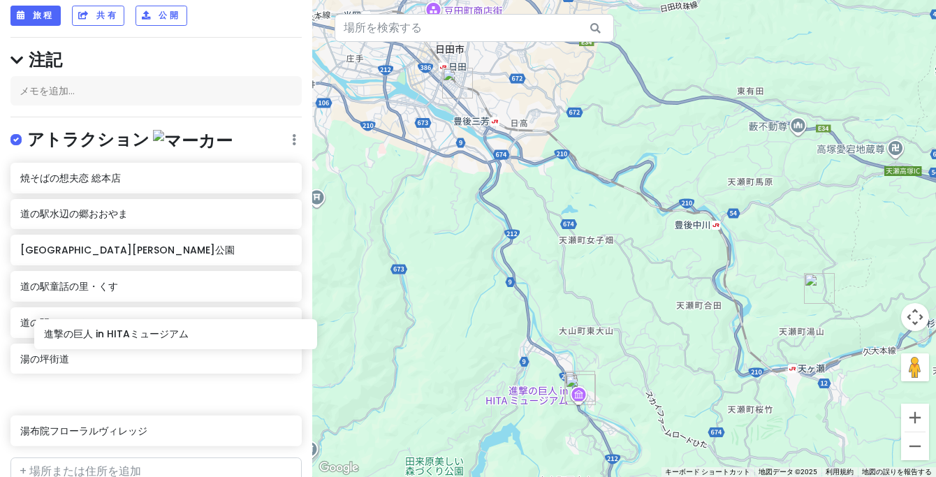
scroll to position [140, 0]
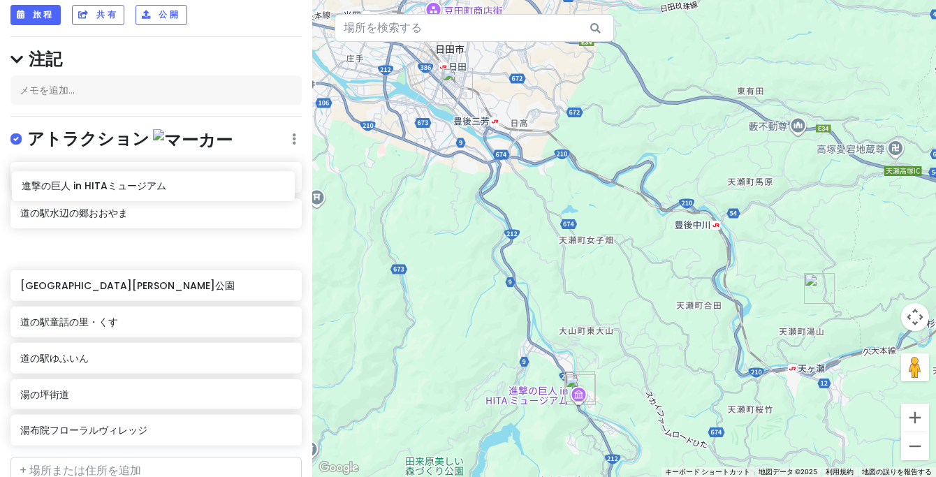
drag, startPoint x: 140, startPoint y: 381, endPoint x: 142, endPoint y: 196, distance: 184.4
click at [142, 196] on div "焼そばの想夫恋 総本店 道の駅水辺の郷[GEOGRAPHIC_DATA][PERSON_NAME]の駅童話の里・[GEOGRAPHIC_DATA]の駅[GEO…" at bounding box center [156, 306] width 312 height 289
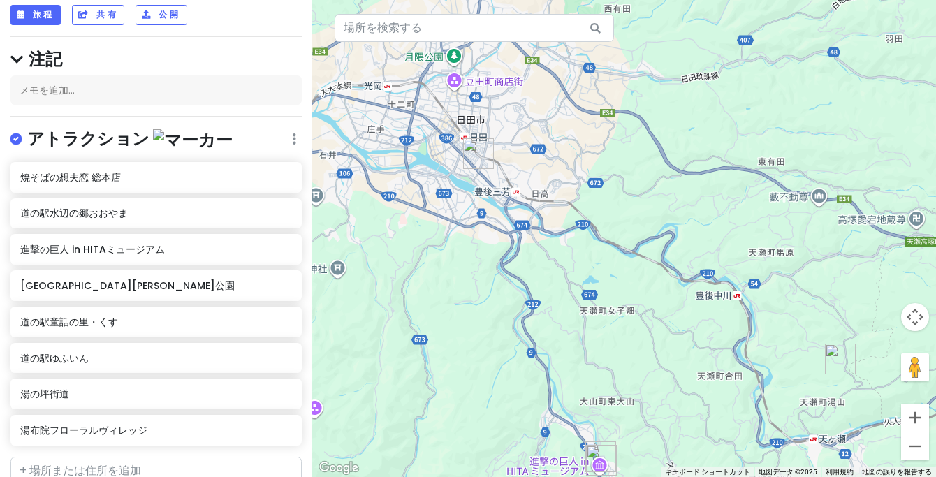
drag, startPoint x: 438, startPoint y: 195, endPoint x: 459, endPoint y: 267, distance: 74.9
click at [459, 267] on div at bounding box center [624, 238] width 624 height 477
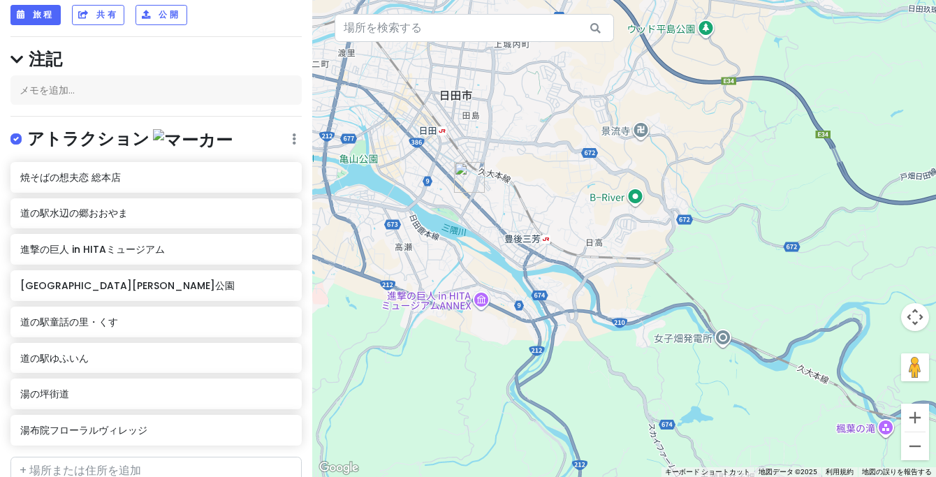
drag, startPoint x: 575, startPoint y: 214, endPoint x: 438, endPoint y: 133, distance: 159.1
click at [438, 133] on div at bounding box center [624, 238] width 624 height 477
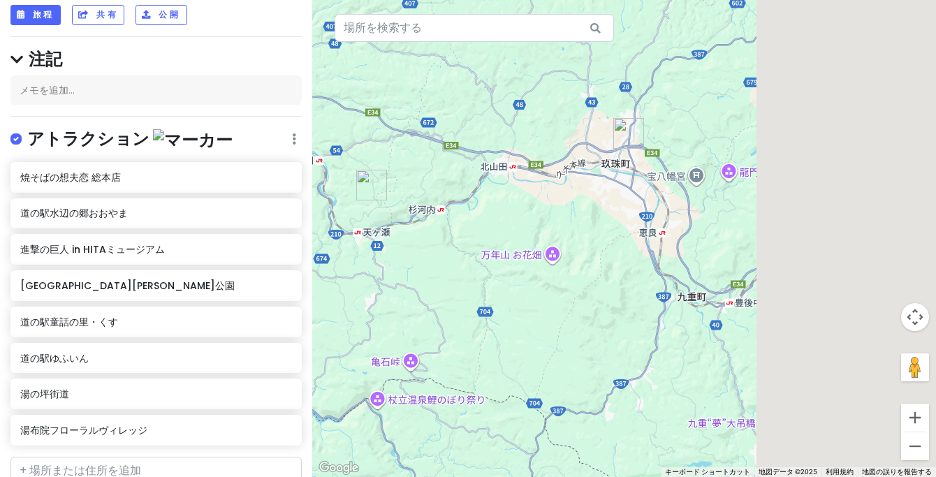
drag, startPoint x: 705, startPoint y: 156, endPoint x: 518, endPoint y: 122, distance: 190.3
click at [518, 122] on div at bounding box center [624, 238] width 624 height 477
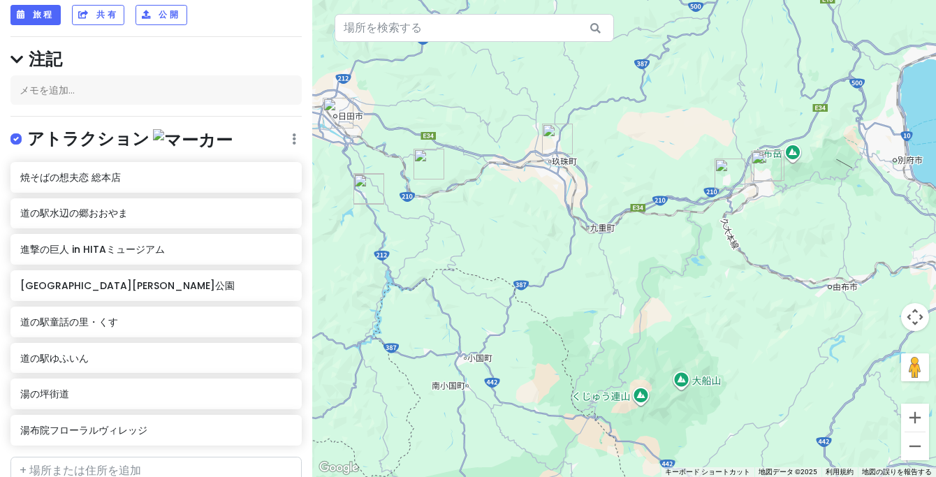
drag, startPoint x: 719, startPoint y: 100, endPoint x: 716, endPoint y: 135, distance: 35.0
click at [716, 134] on div at bounding box center [624, 238] width 624 height 477
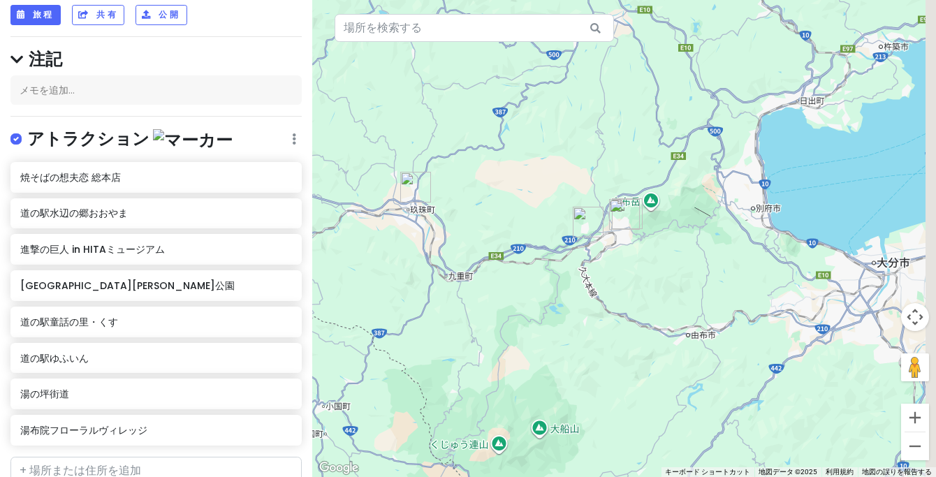
drag, startPoint x: 837, startPoint y: 159, endPoint x: 697, endPoint y: 196, distance: 145.2
click at [697, 196] on div at bounding box center [624, 238] width 624 height 477
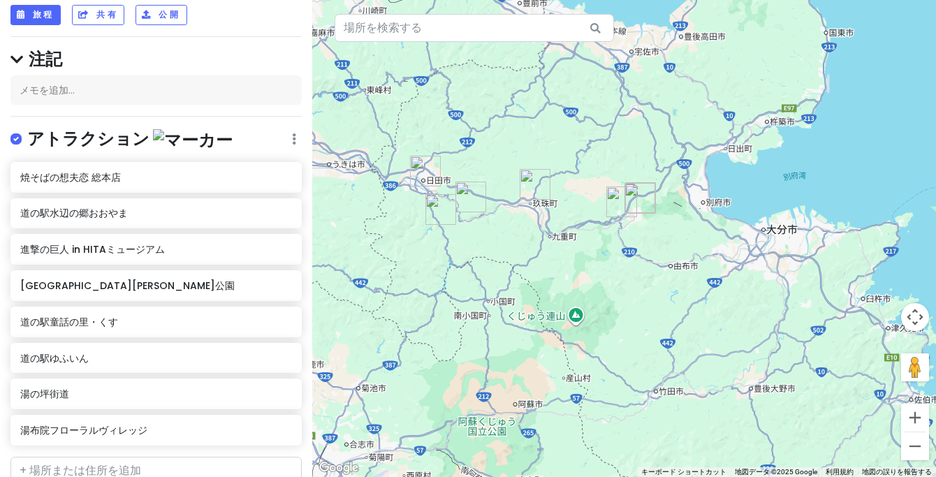
drag, startPoint x: 585, startPoint y: 264, endPoint x: 748, endPoint y: 349, distance: 183.7
click at [748, 349] on div at bounding box center [624, 238] width 624 height 477
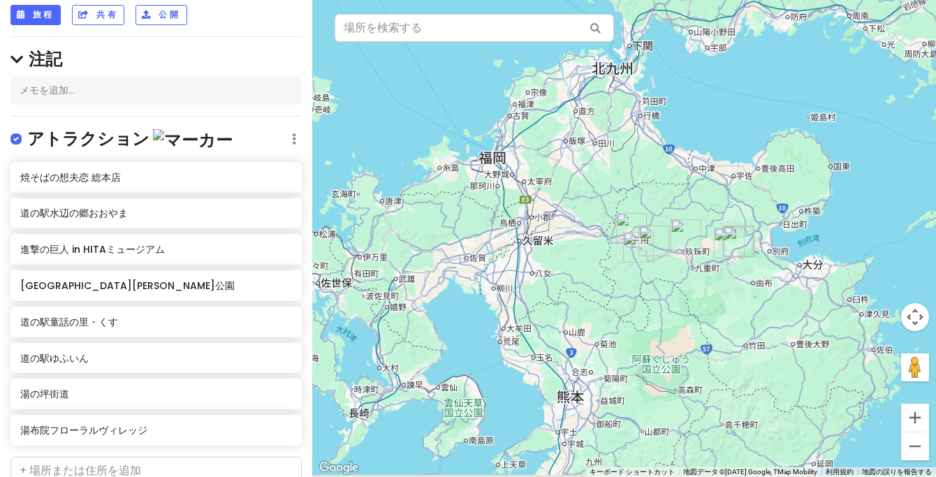
click at [602, 270] on div at bounding box center [624, 238] width 624 height 477
